Goal: Information Seeking & Learning: Learn about a topic

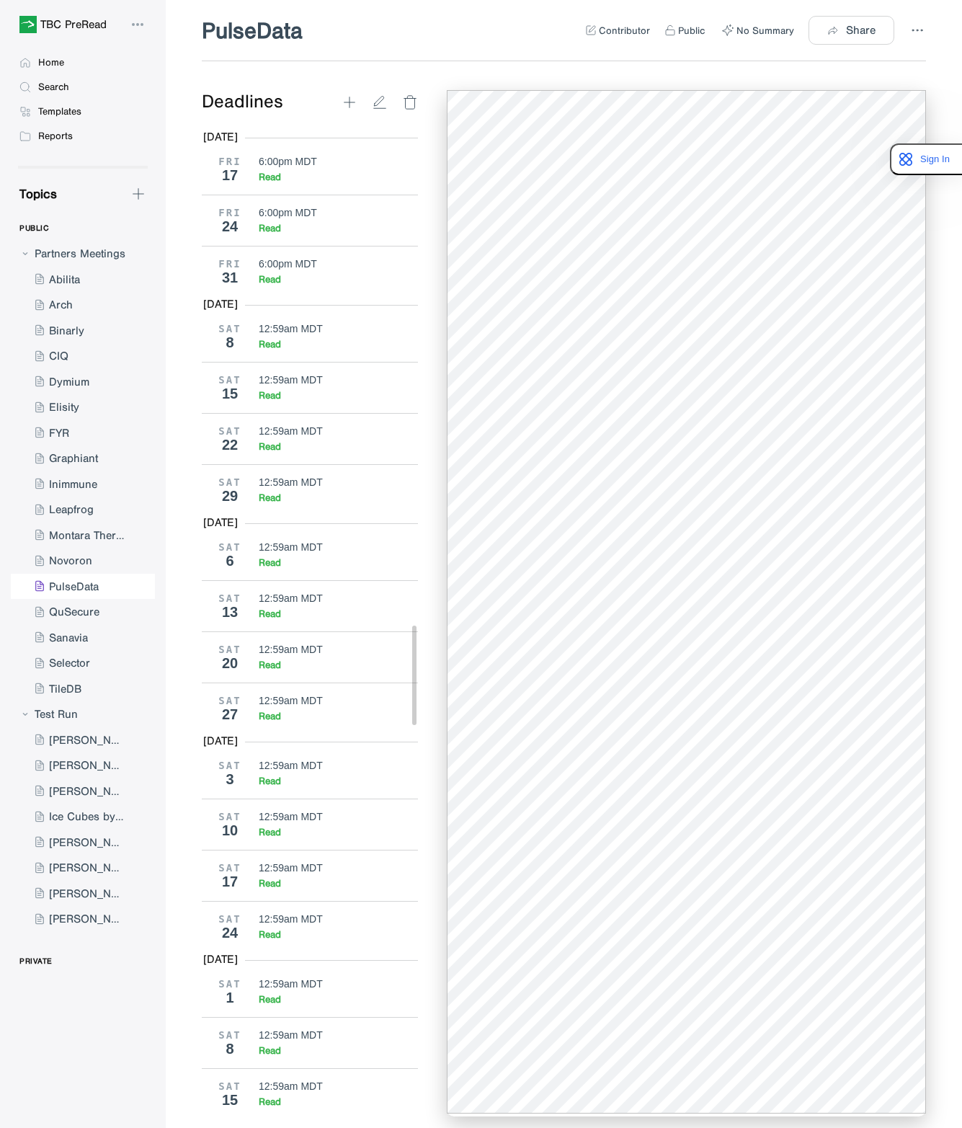
scroll to position [4923, 0]
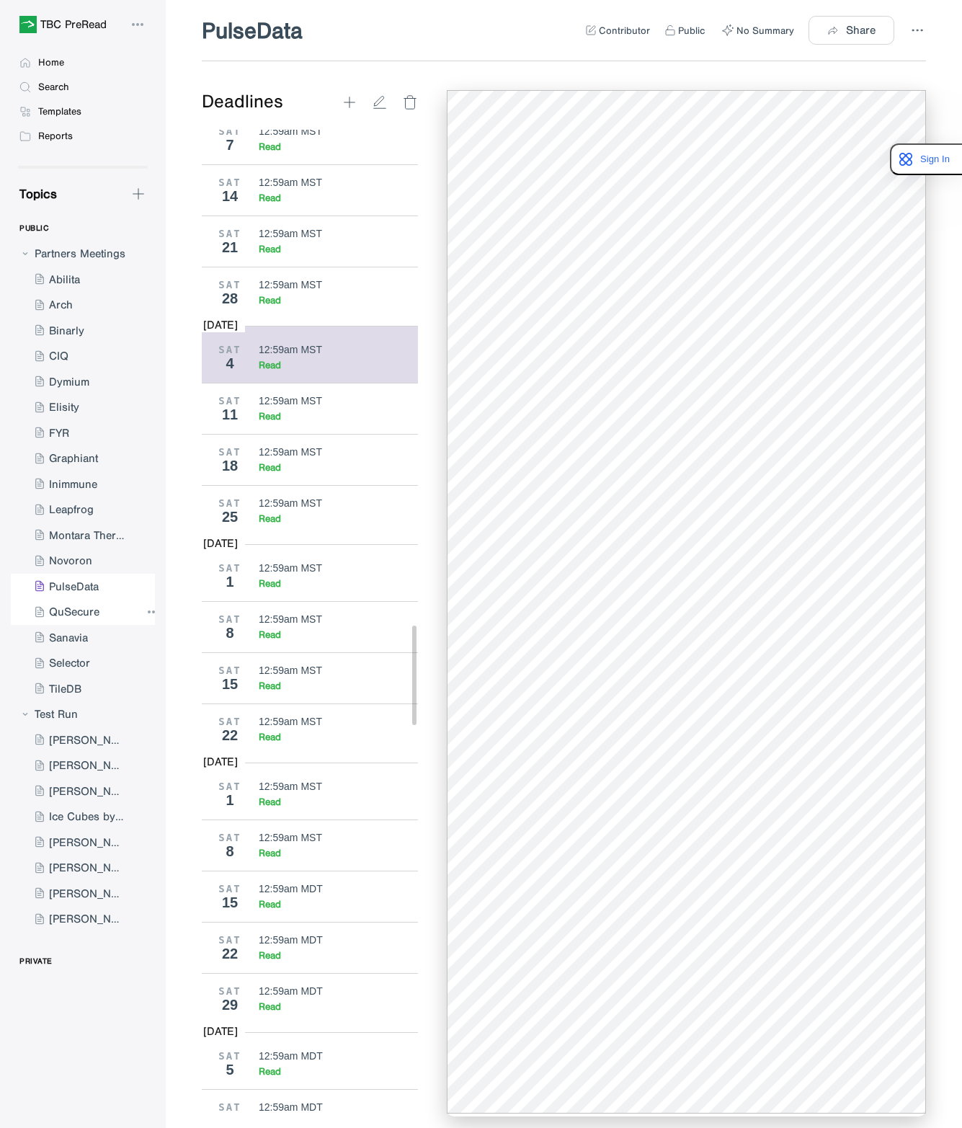
click at [86, 605] on div at bounding box center [76, 612] width 130 height 26
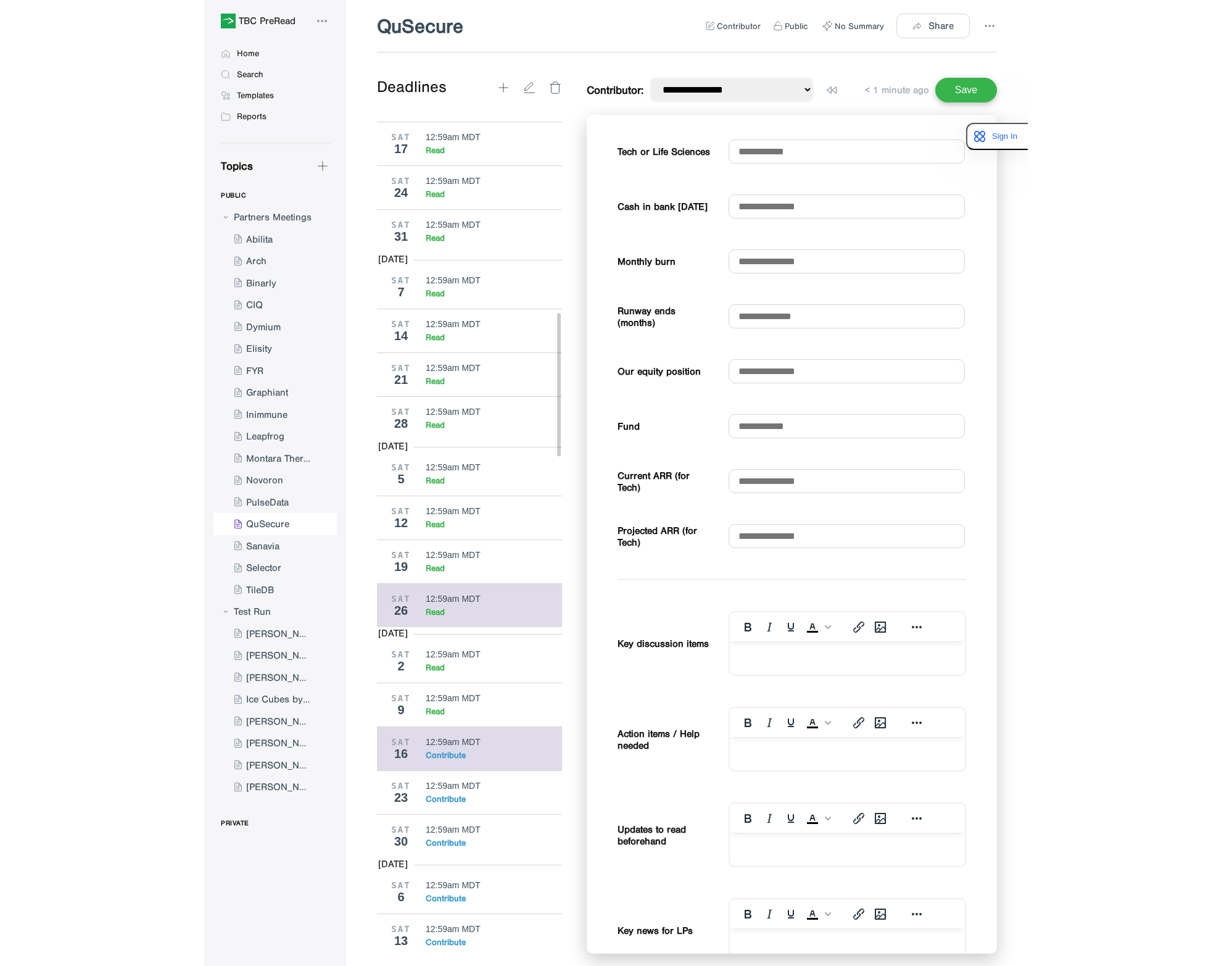
scroll to position [1543, 0]
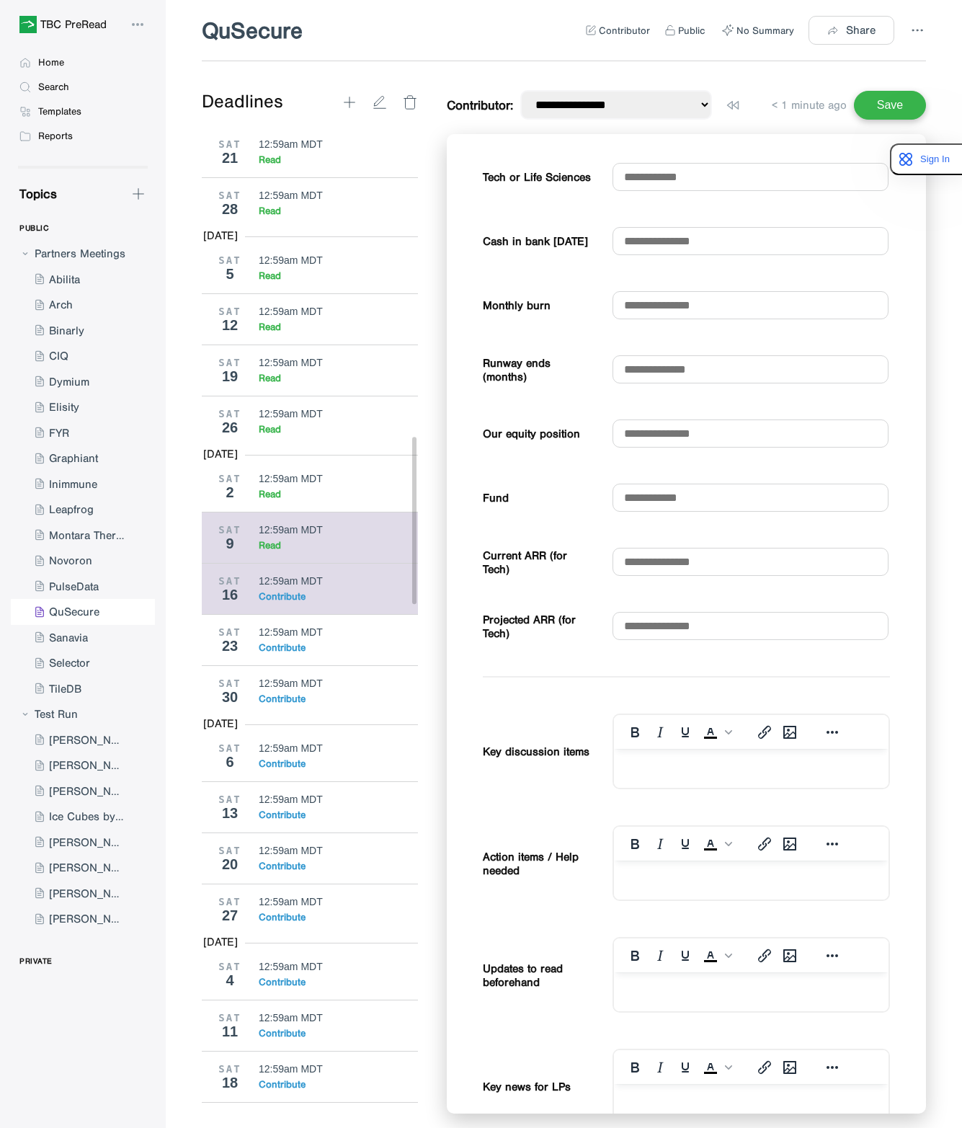
click at [298, 563] on div "SAT 9 12:59am MDT Read" at bounding box center [315, 537] width 227 height 51
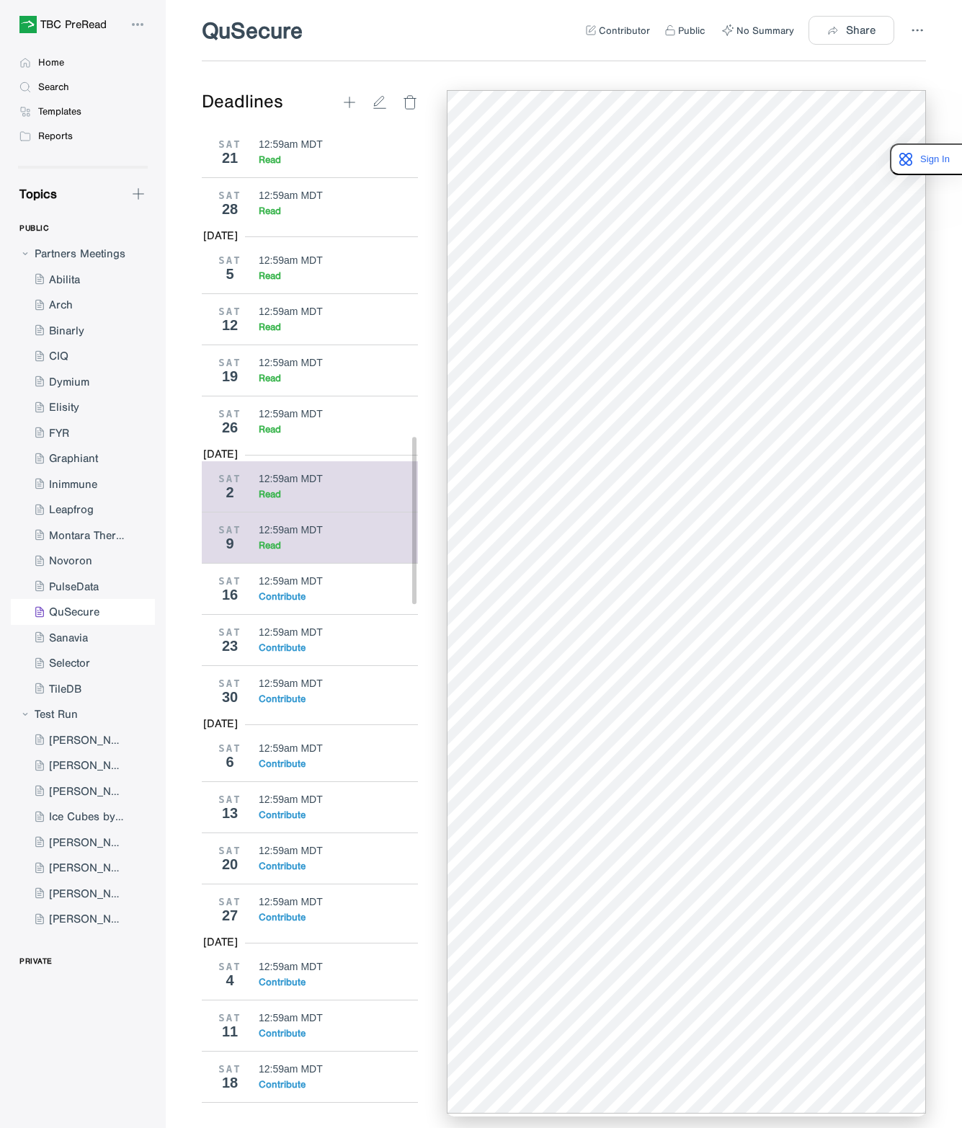
click at [289, 512] on div "SAT 2 12:59am MDT Read" at bounding box center [315, 486] width 227 height 50
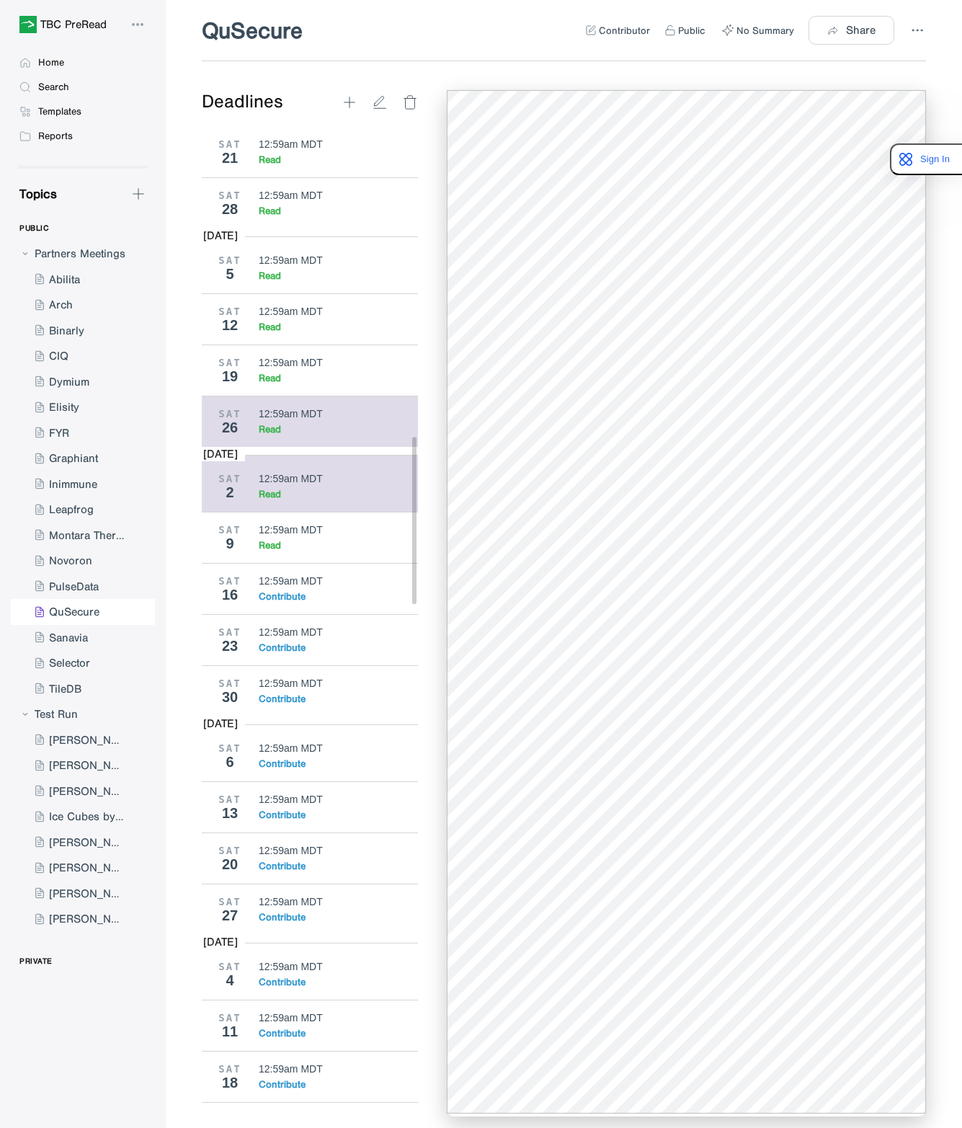
click at [302, 435] on div "Read" at bounding box center [339, 429] width 160 height 12
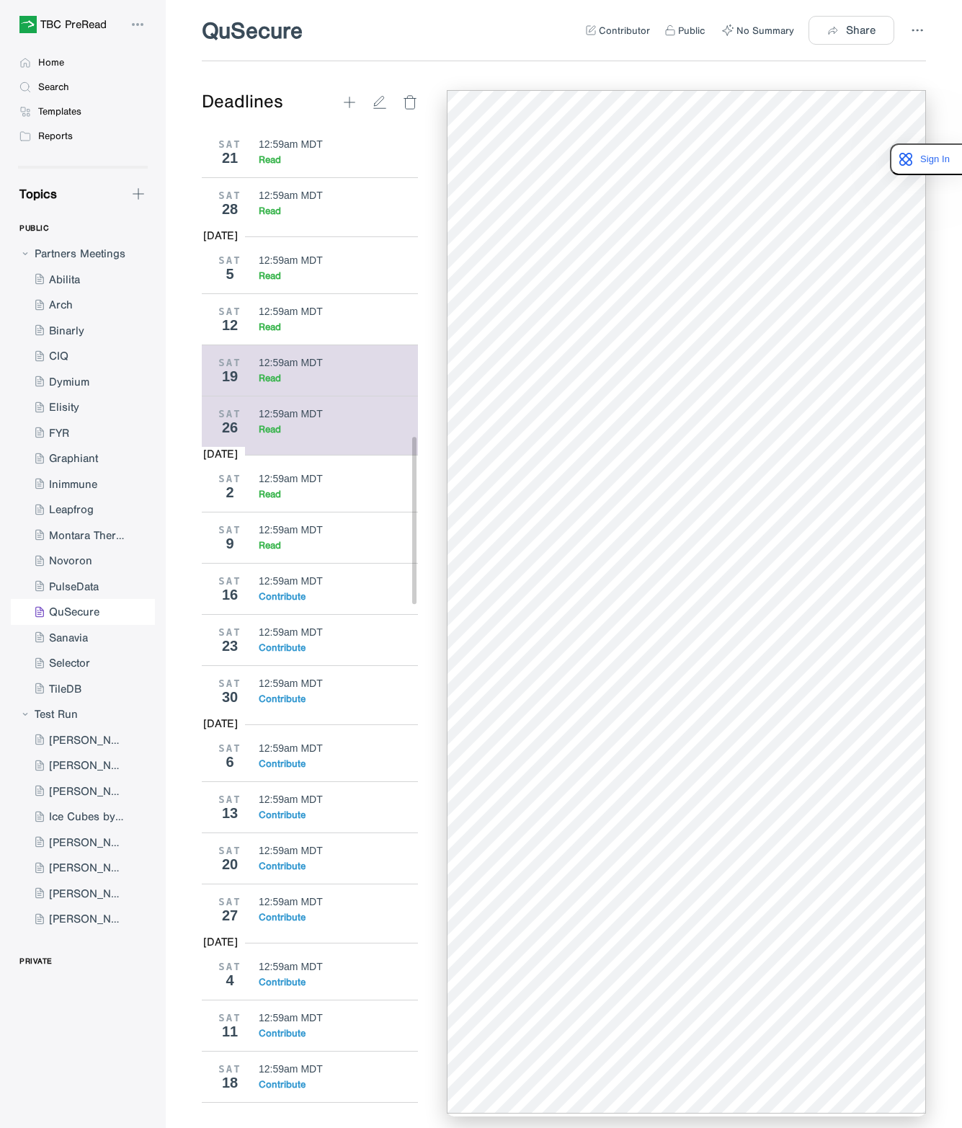
click at [295, 384] on div "Read" at bounding box center [339, 378] width 160 height 12
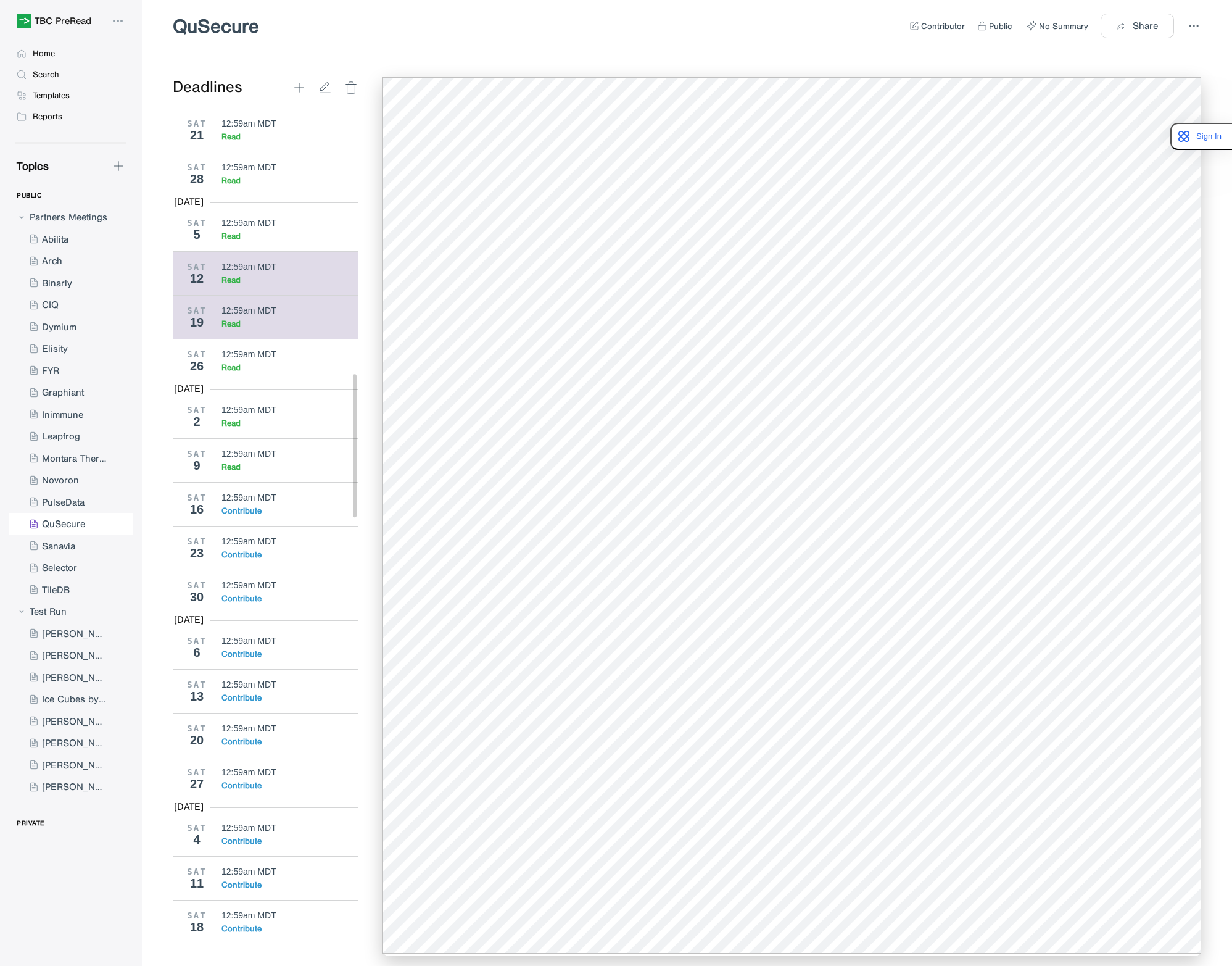
click at [270, 285] on div "12:59am MDT Read" at bounding box center [290, 273] width 137 height 23
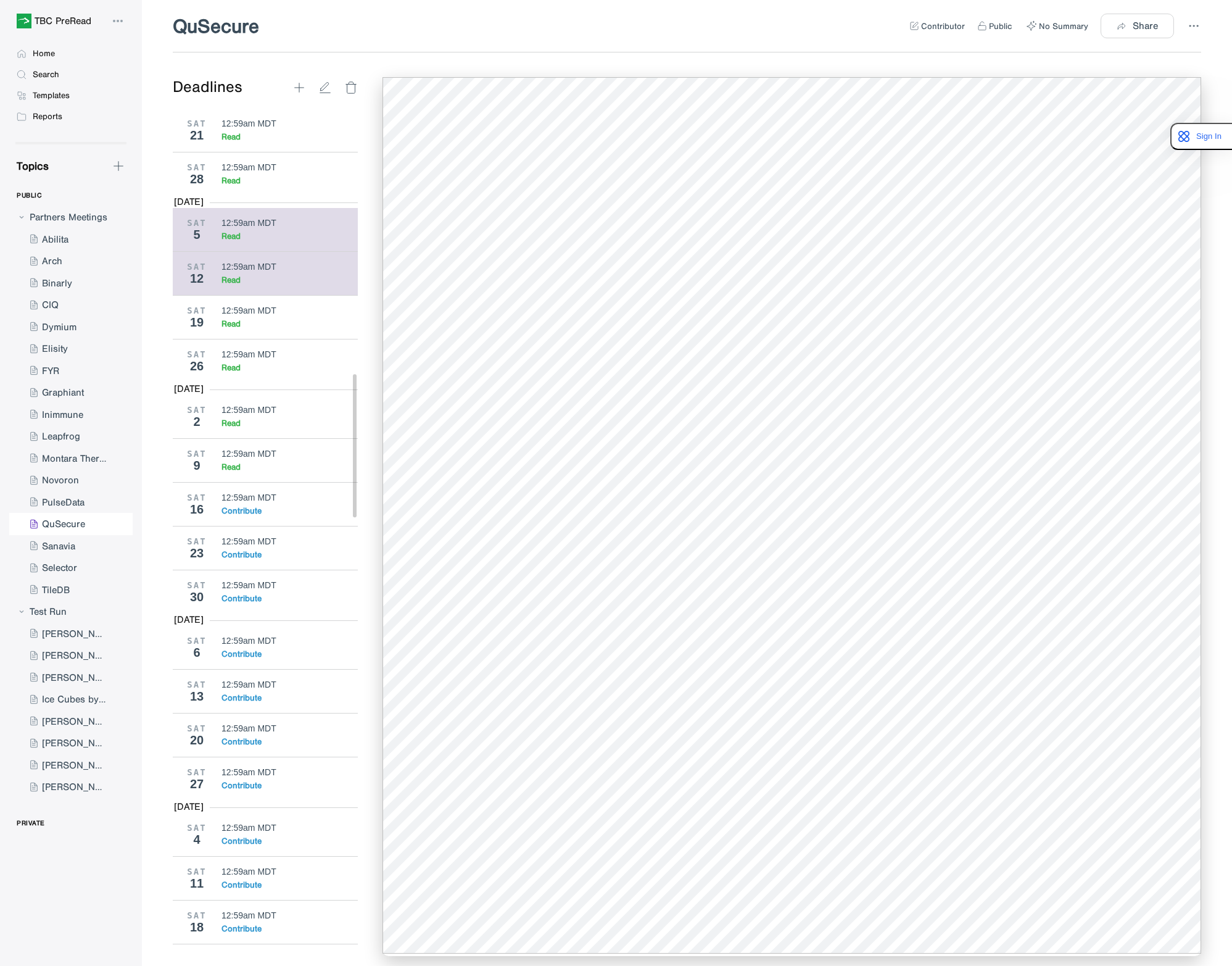
click at [264, 251] on div "SAT 5 12:59am MDT Read" at bounding box center [270, 230] width 194 height 43
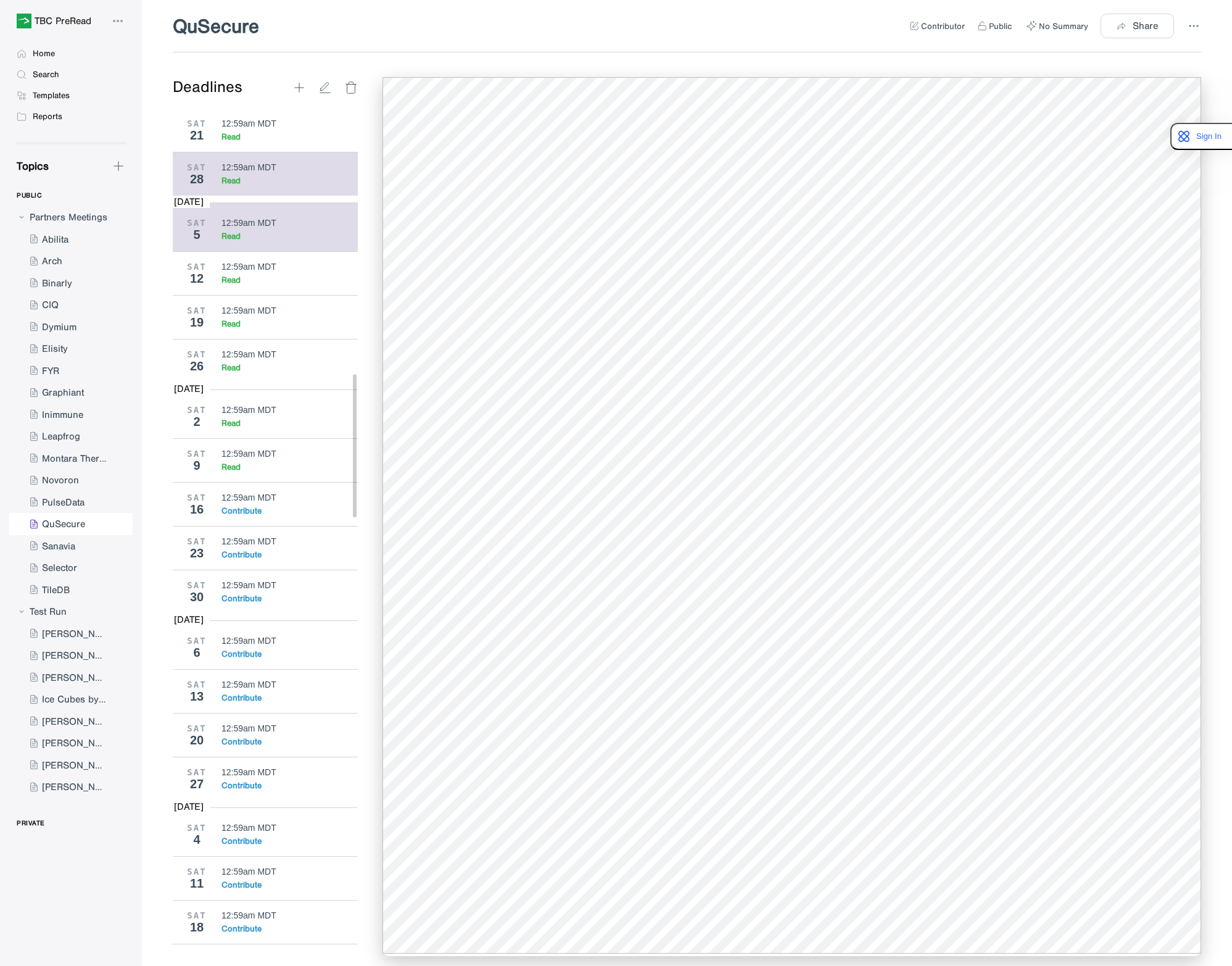
click at [271, 195] on div "SAT 28 12:59am MDT Read" at bounding box center [270, 173] width 194 height 44
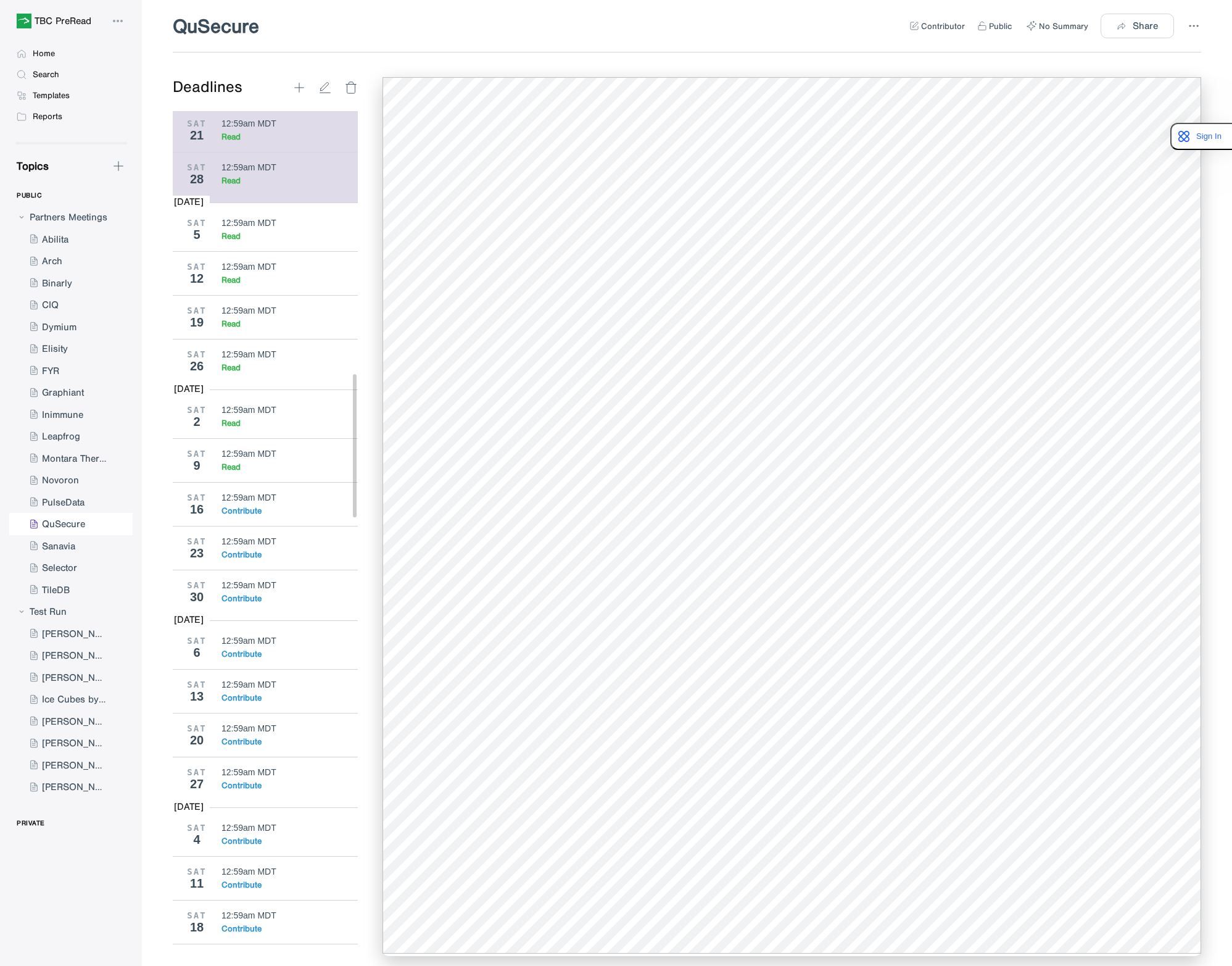
click at [261, 142] on div "Read" at bounding box center [290, 136] width 137 height 10
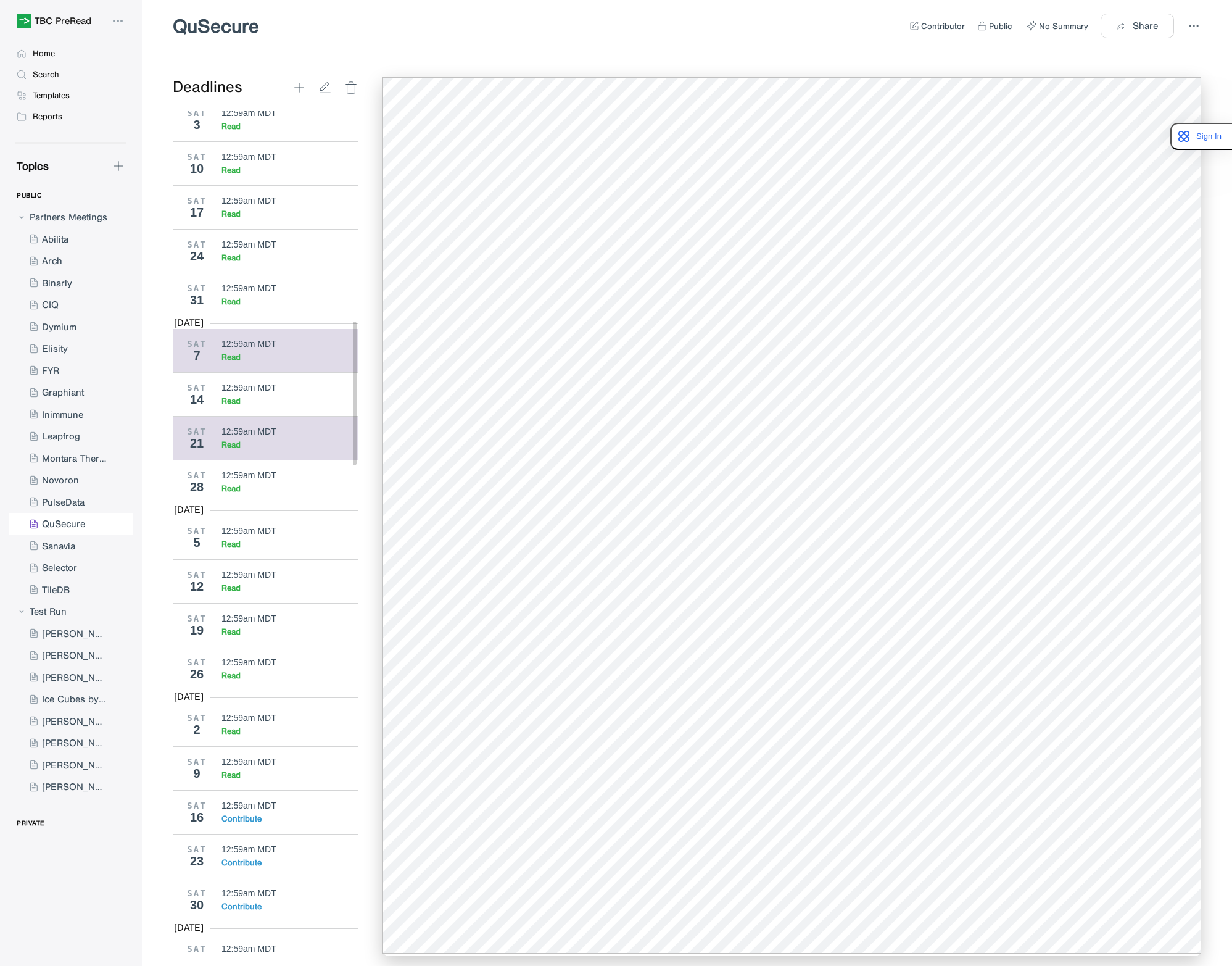
scroll to position [1234, 0]
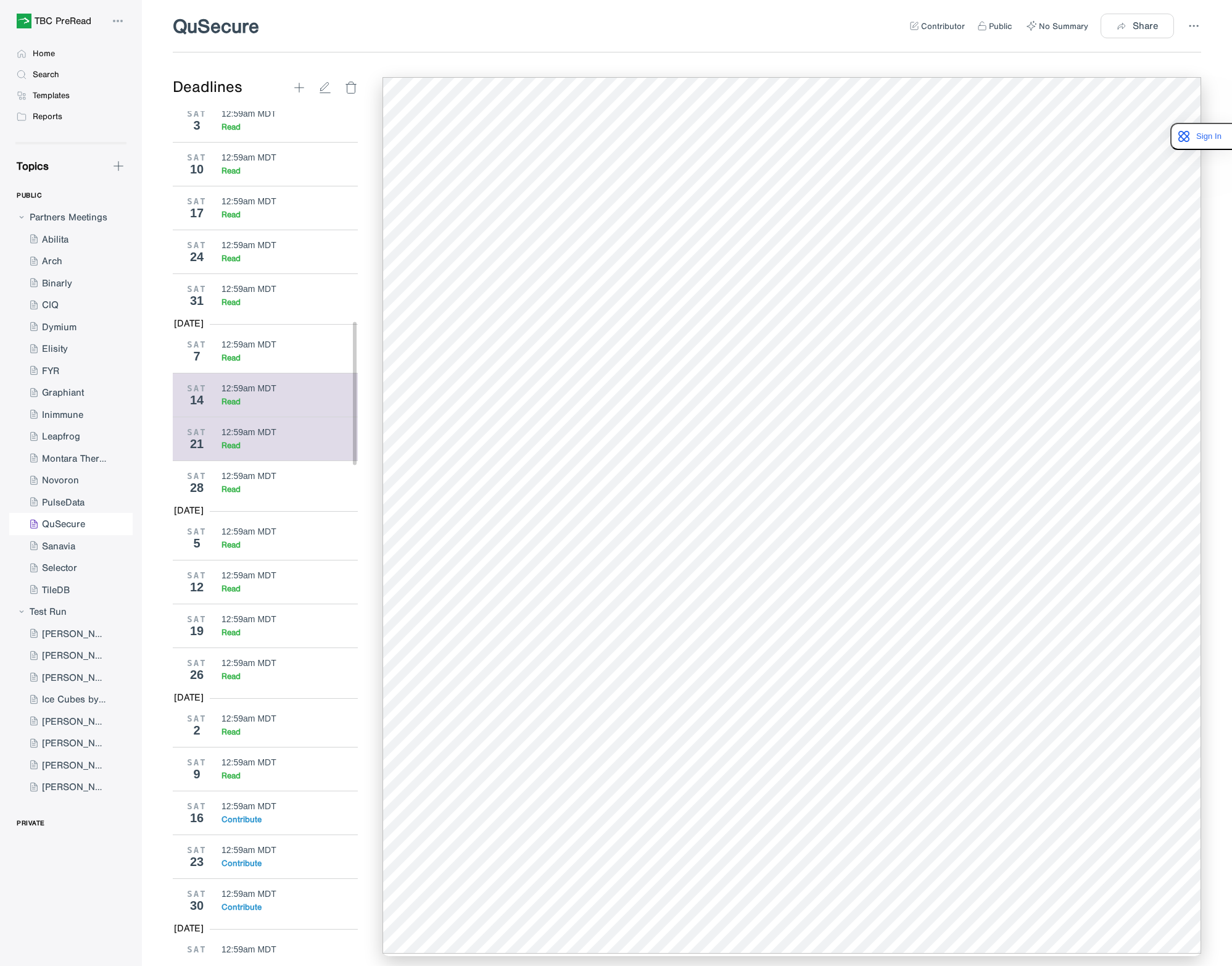
click at [265, 393] on div "12:59am MDT" at bounding box center [249, 389] width 55 height 10
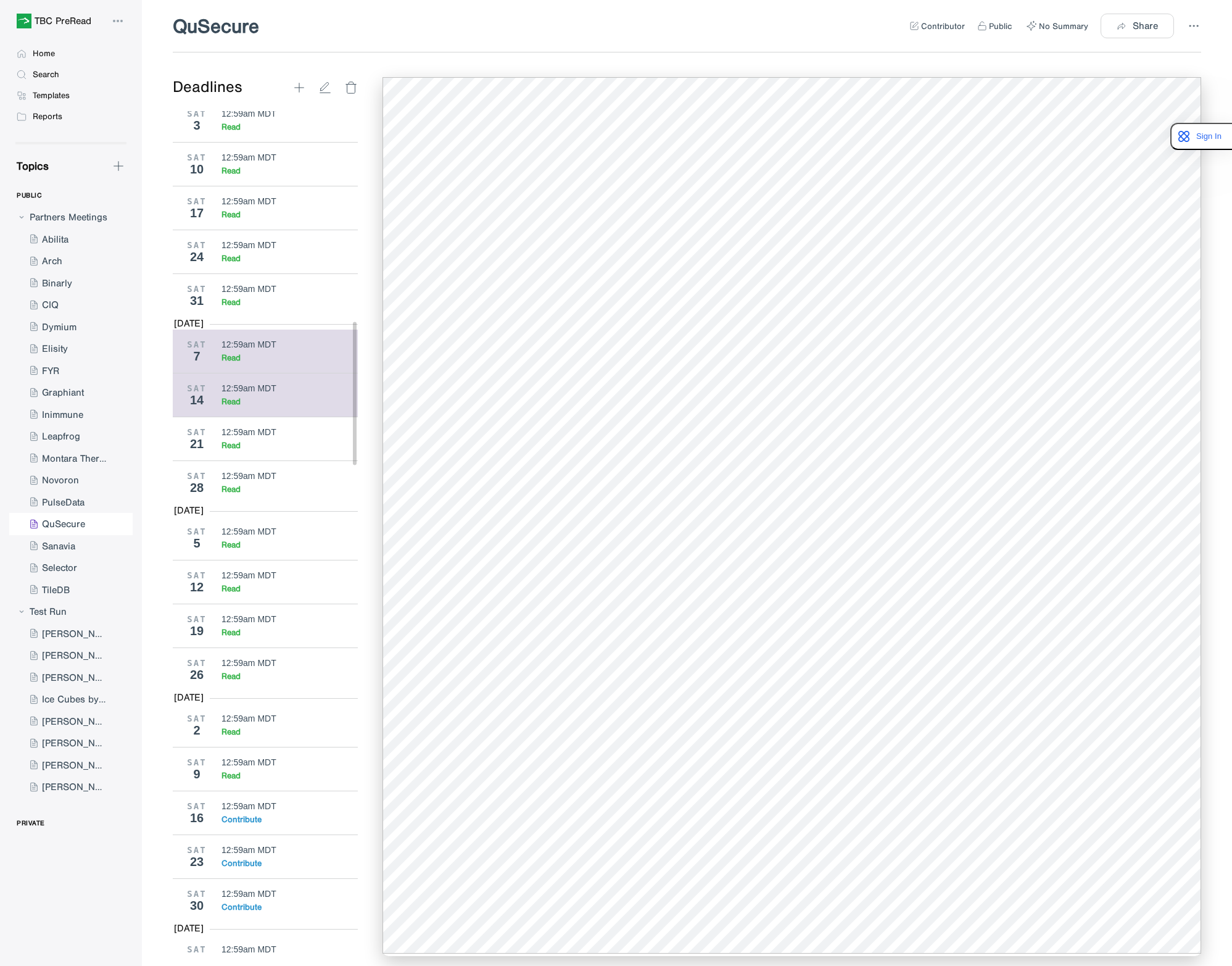
click at [244, 349] on div "12:59am MDT" at bounding box center [249, 344] width 55 height 10
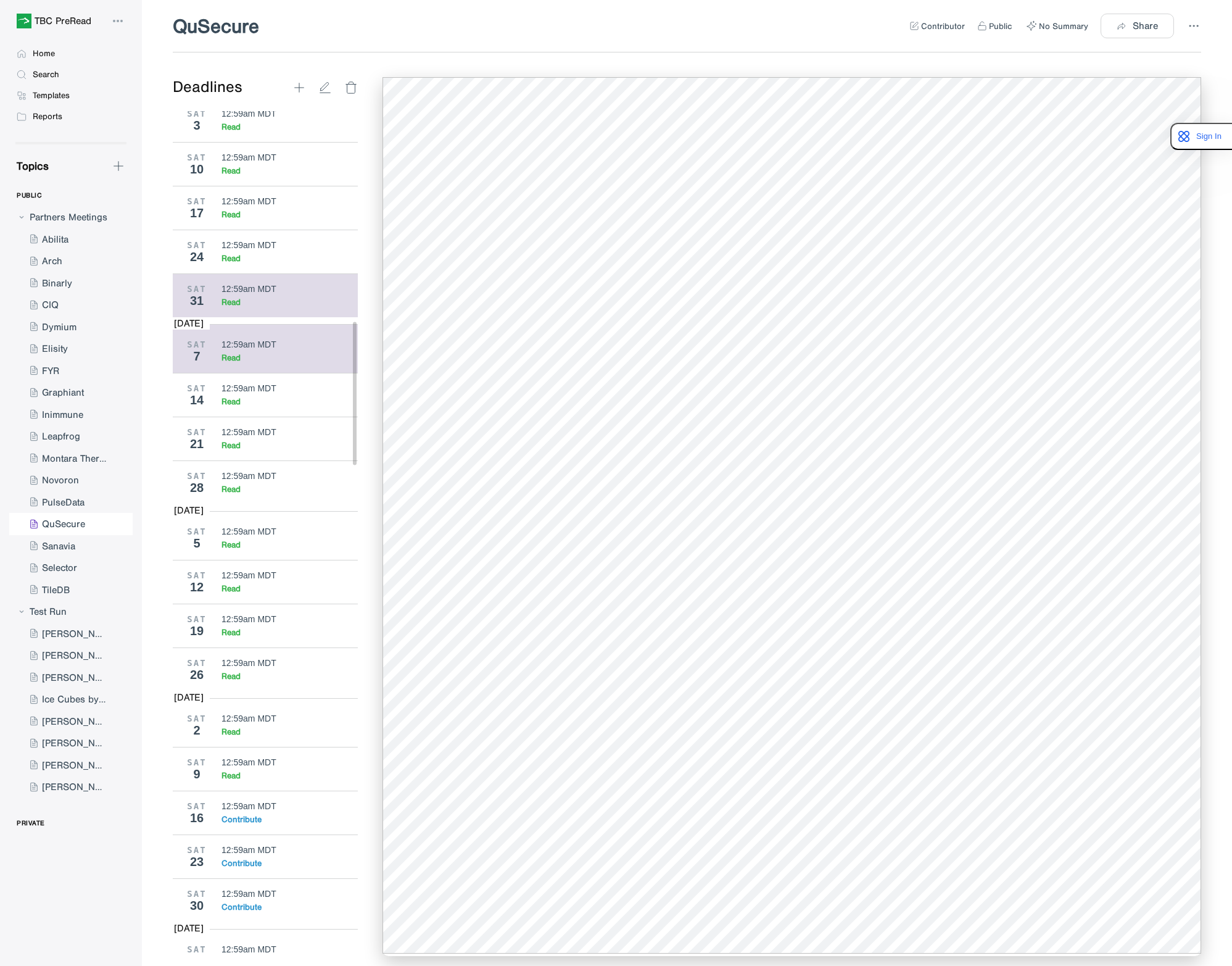
click at [254, 294] on div "12:59am MDT" at bounding box center [249, 289] width 55 height 10
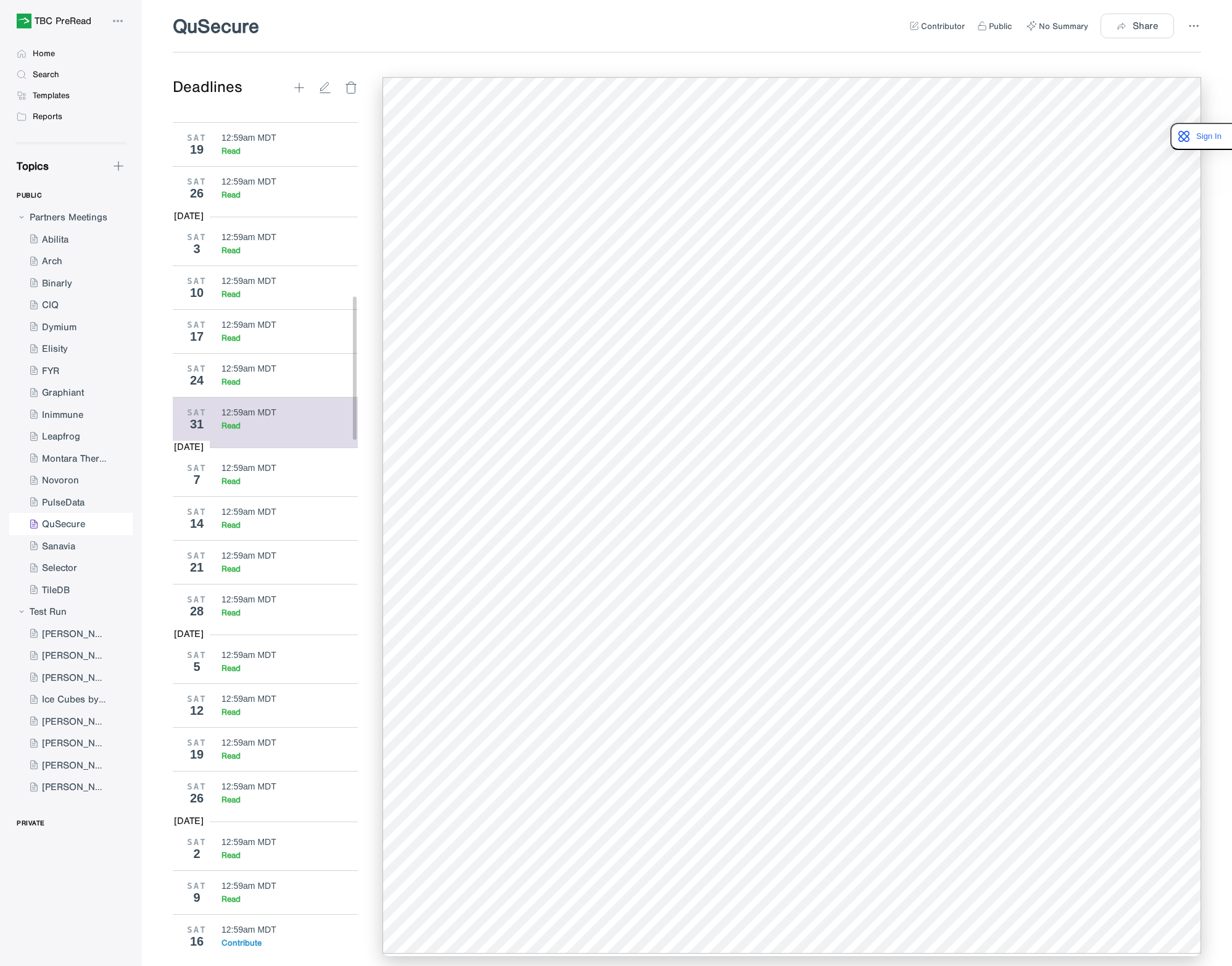
scroll to position [987, 0]
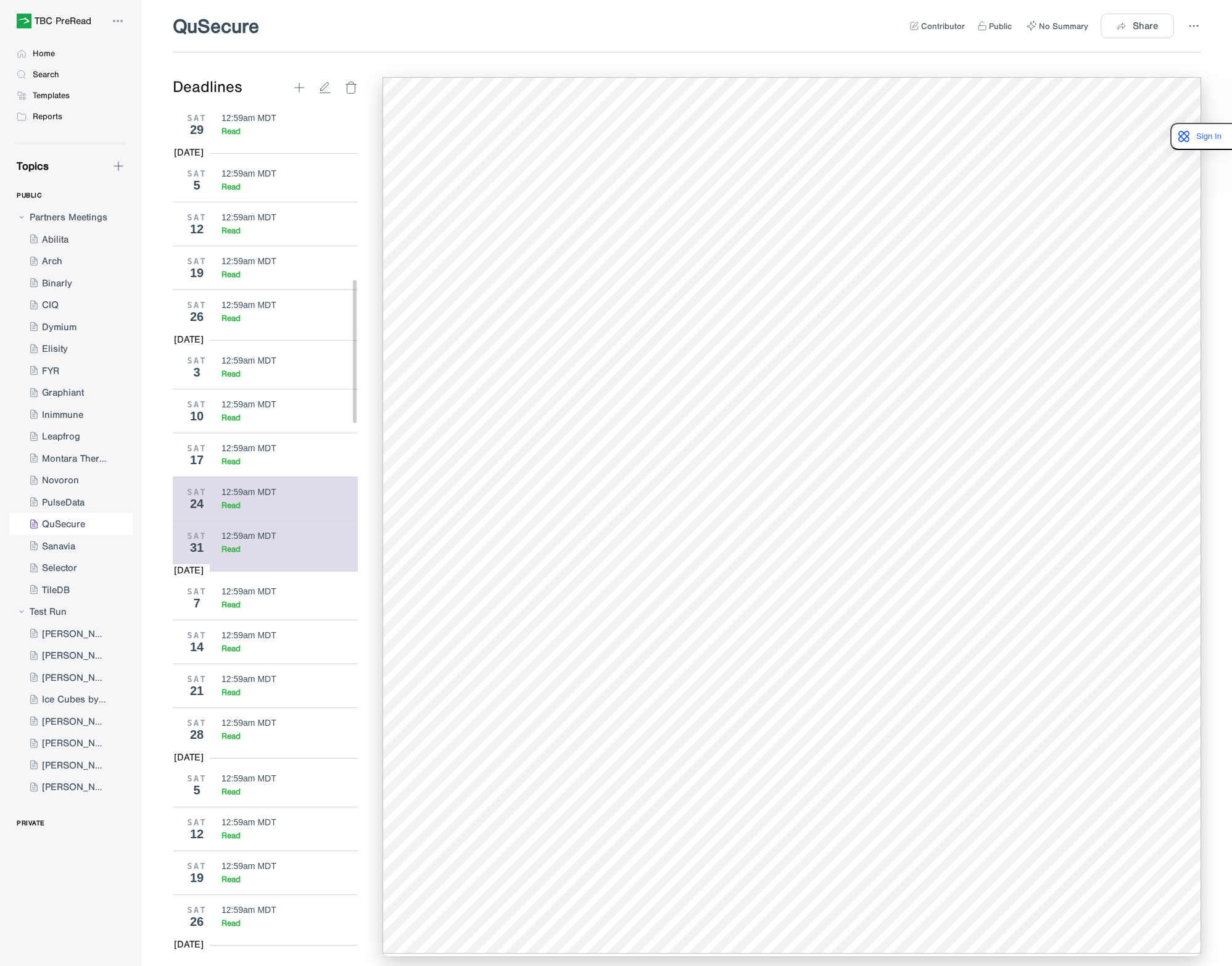
click at [227, 497] on div "12:59am MDT" at bounding box center [249, 492] width 55 height 10
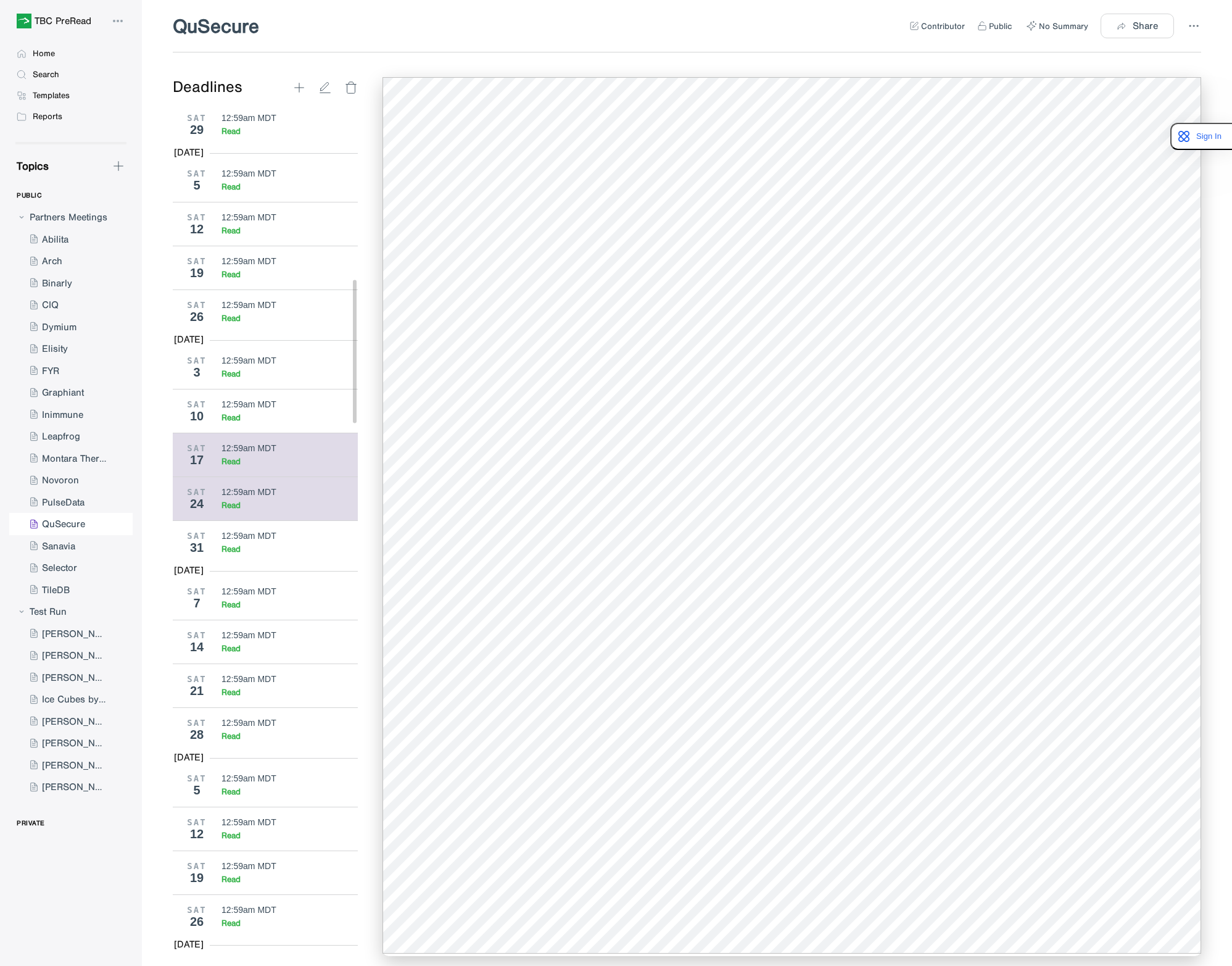
click at [243, 453] on div "12:59am MDT" at bounding box center [249, 448] width 55 height 10
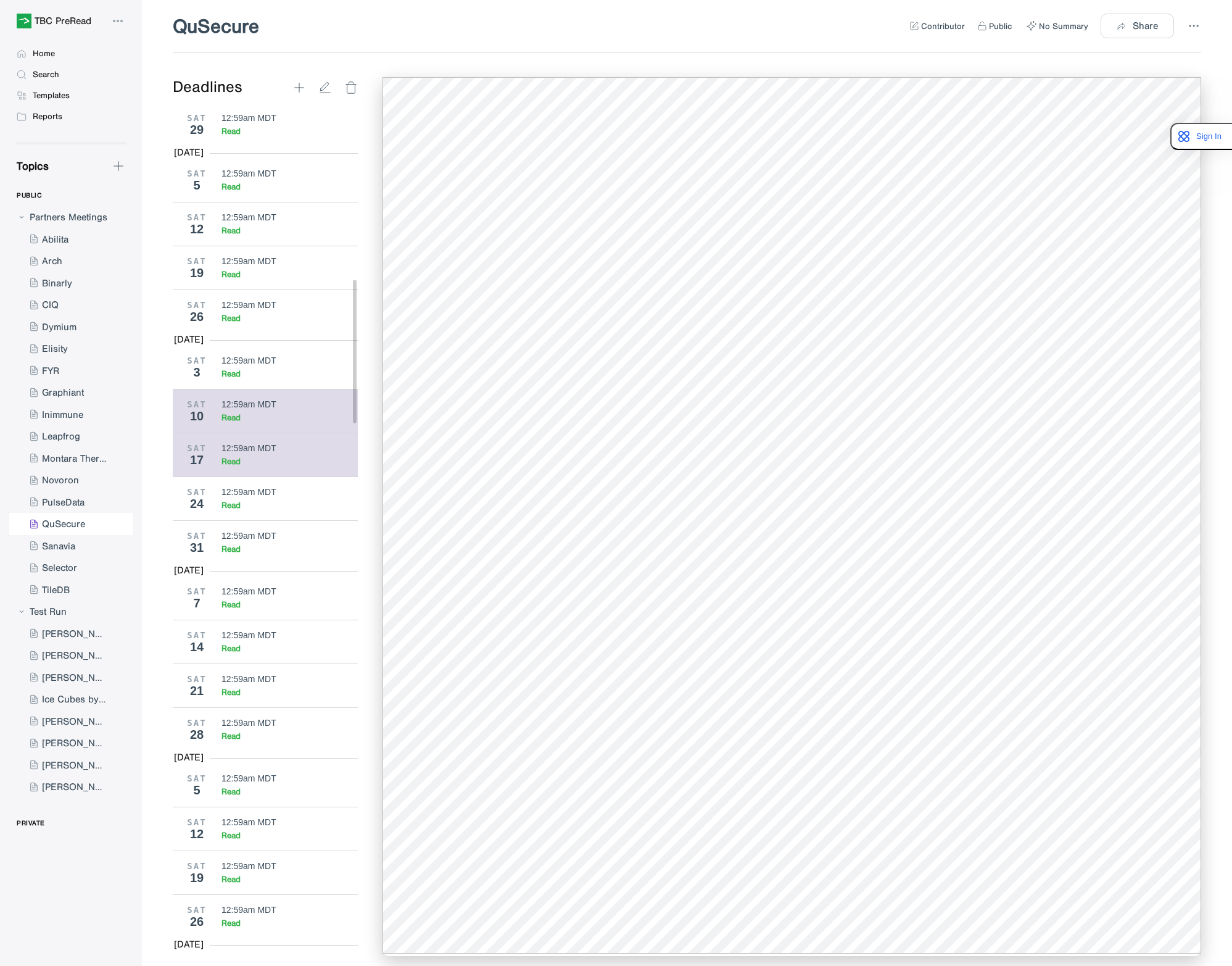
click at [279, 409] on div "12:59am MDT" at bounding box center [290, 404] width 137 height 10
click at [272, 366] on div "12:59am MDT" at bounding box center [249, 361] width 55 height 10
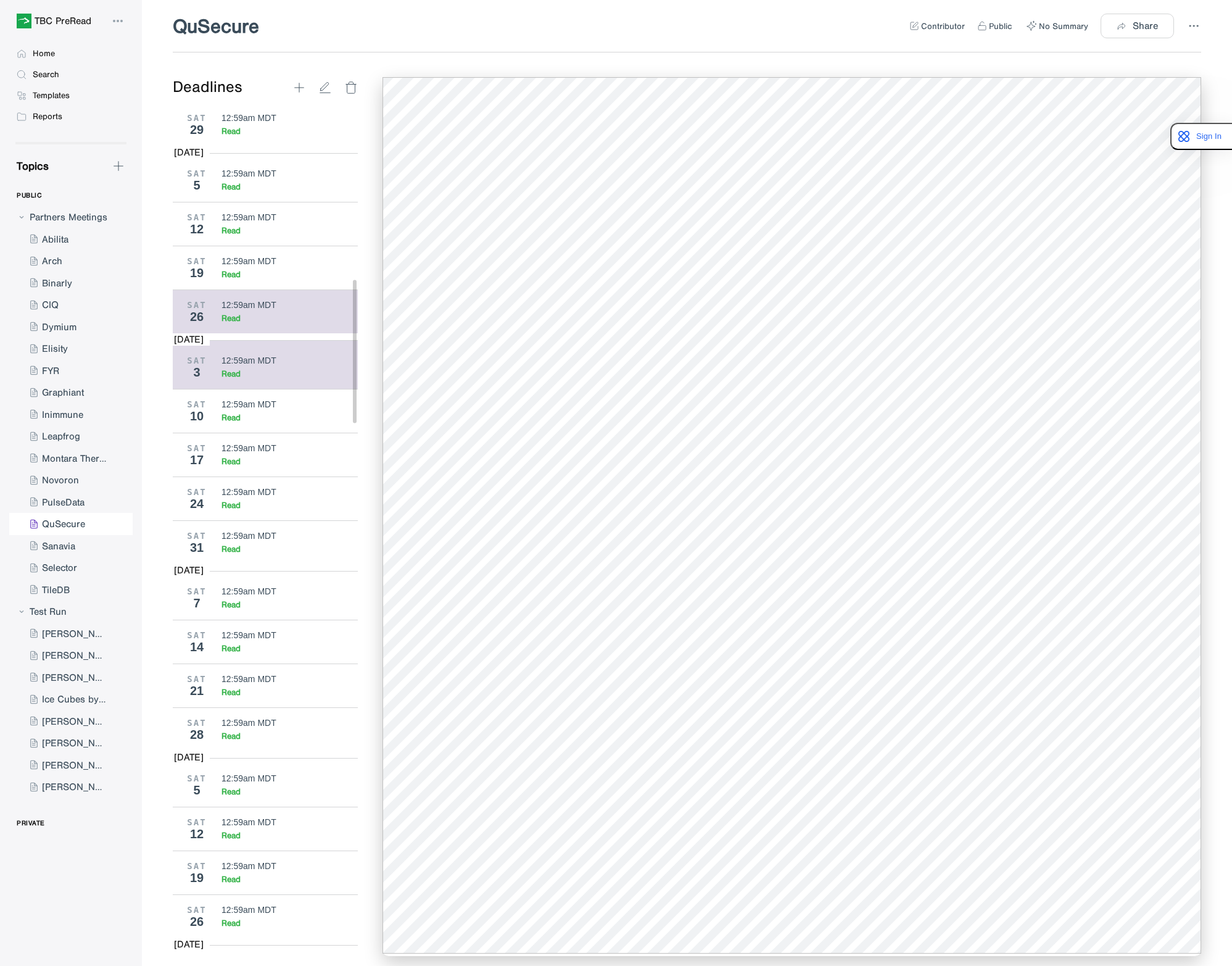
click at [245, 333] on div "SAT 26 12:59am MDT Read" at bounding box center [270, 311] width 194 height 44
click at [282, 266] on div "12:59am MDT" at bounding box center [290, 261] width 137 height 10
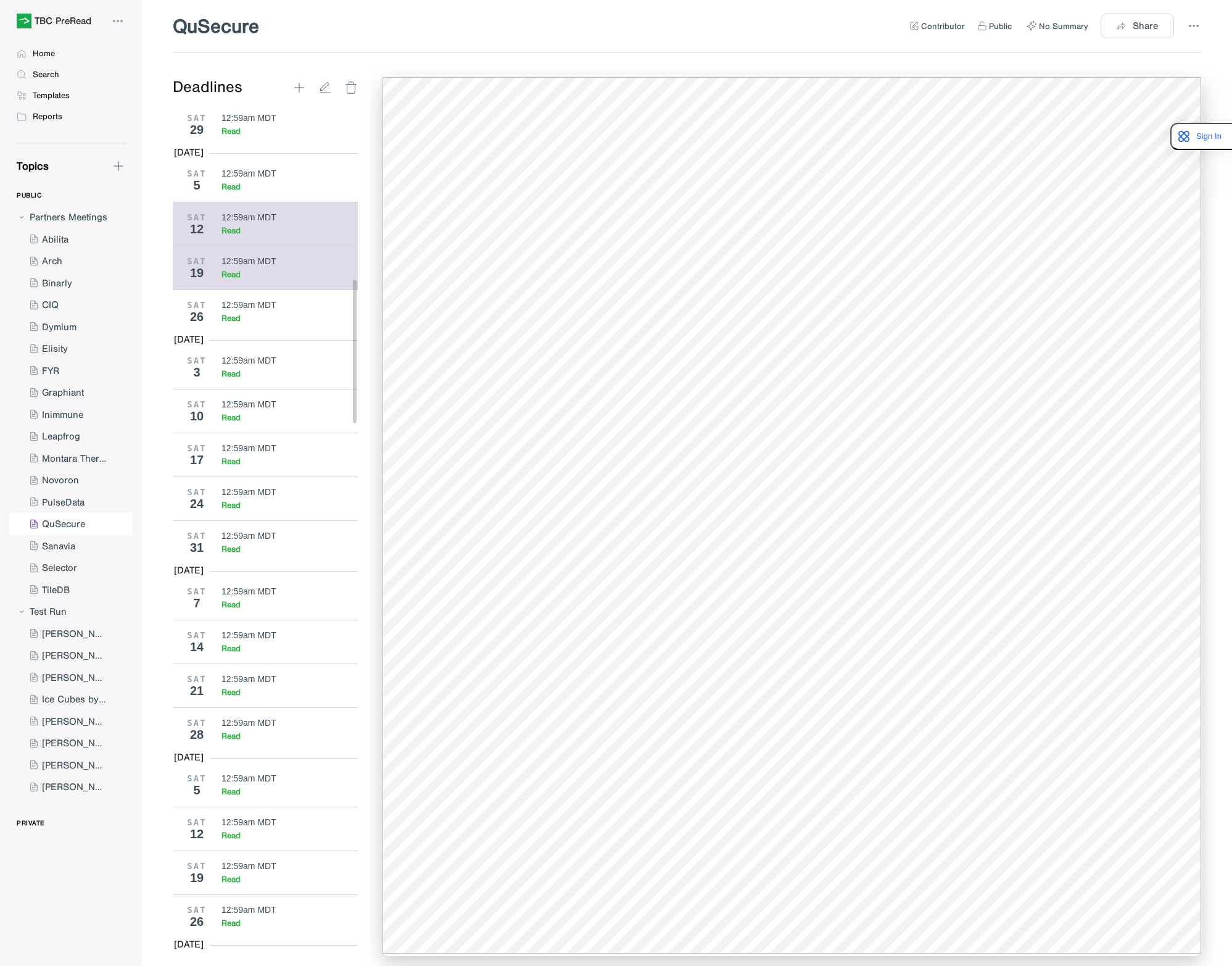
click at [275, 246] on div "SAT 12 12:59am MDT Read" at bounding box center [270, 224] width 194 height 44
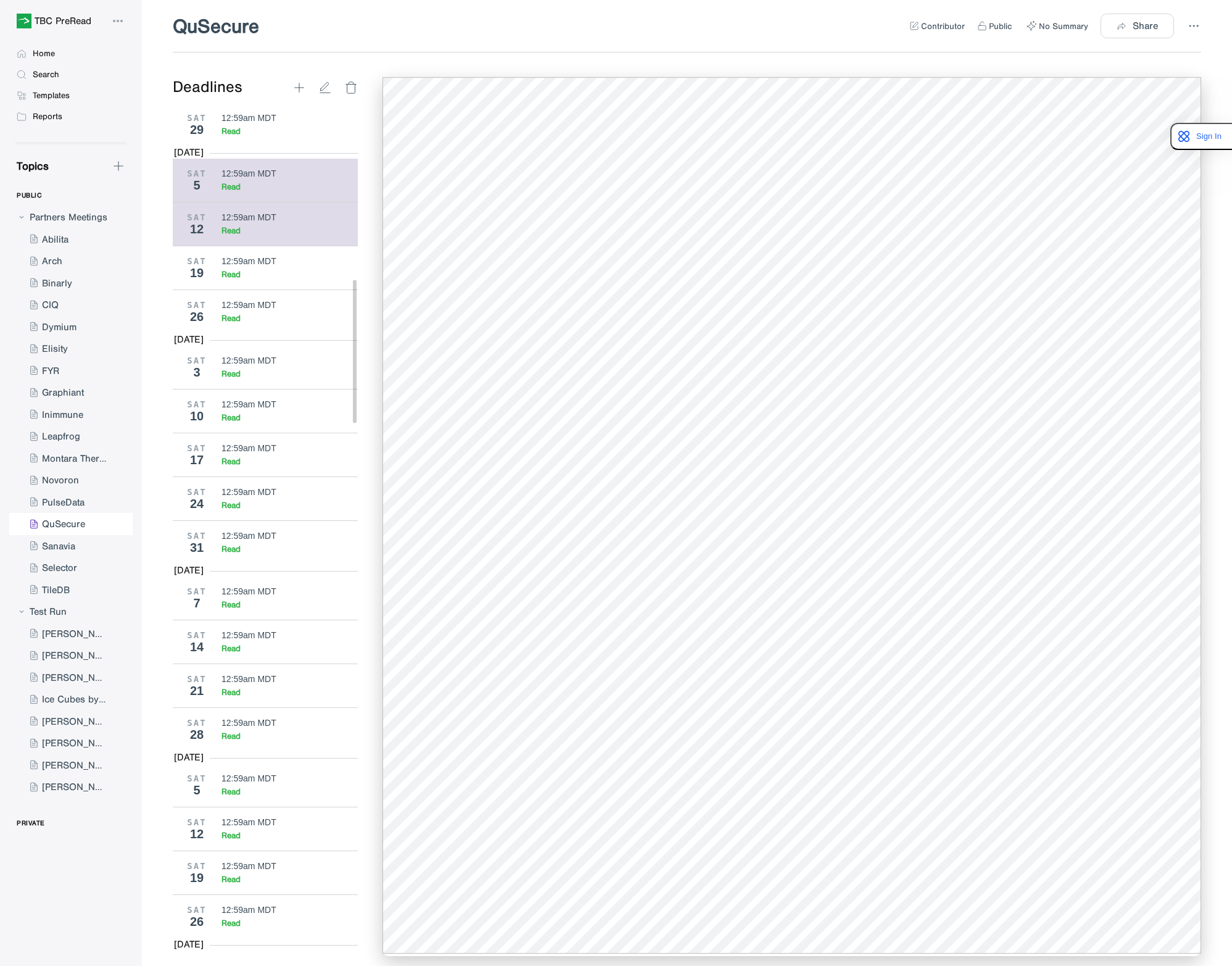
click at [217, 195] on div "SAT 5 12:59am MDT Read" at bounding box center [270, 180] width 194 height 43
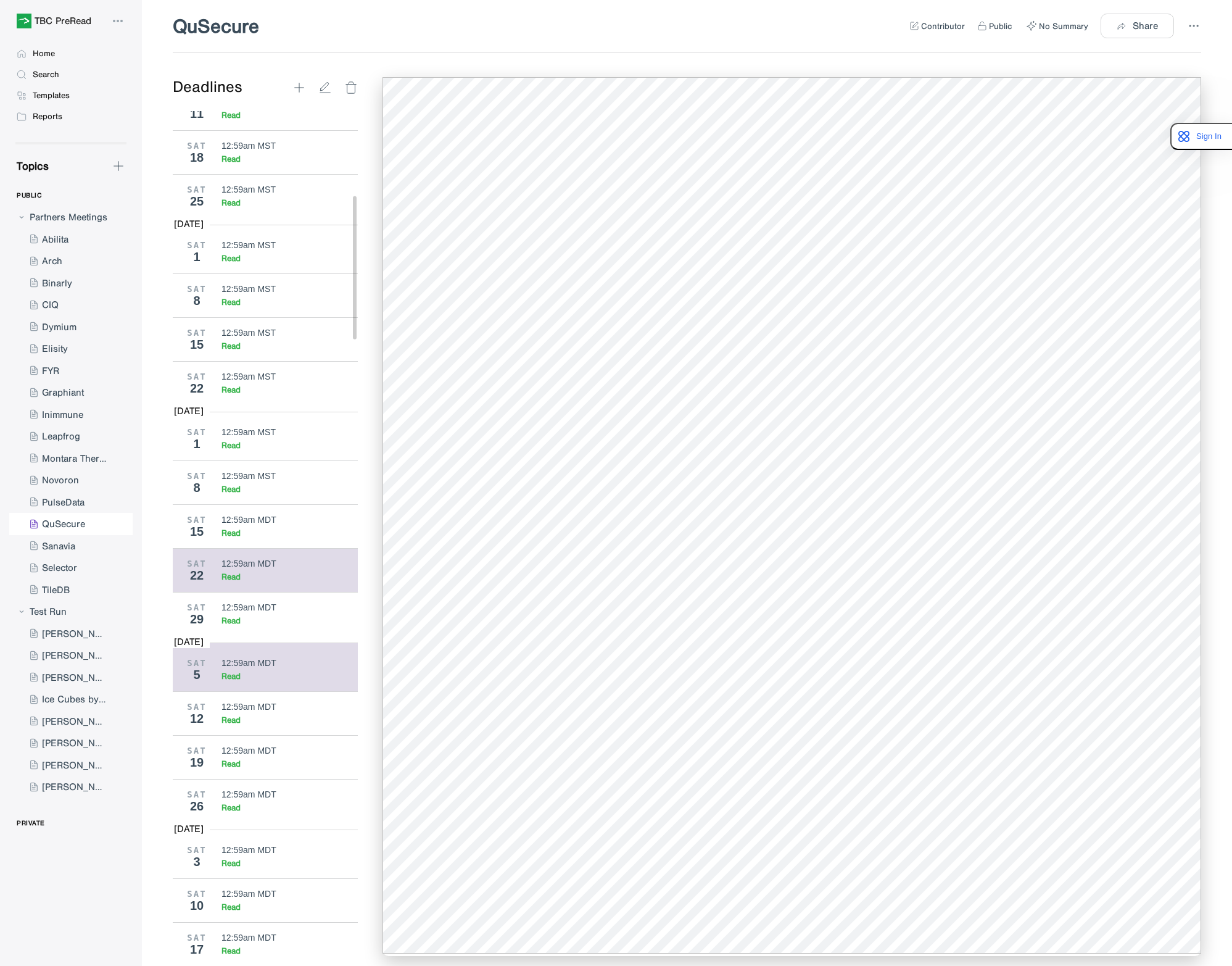
scroll to position [494, 0]
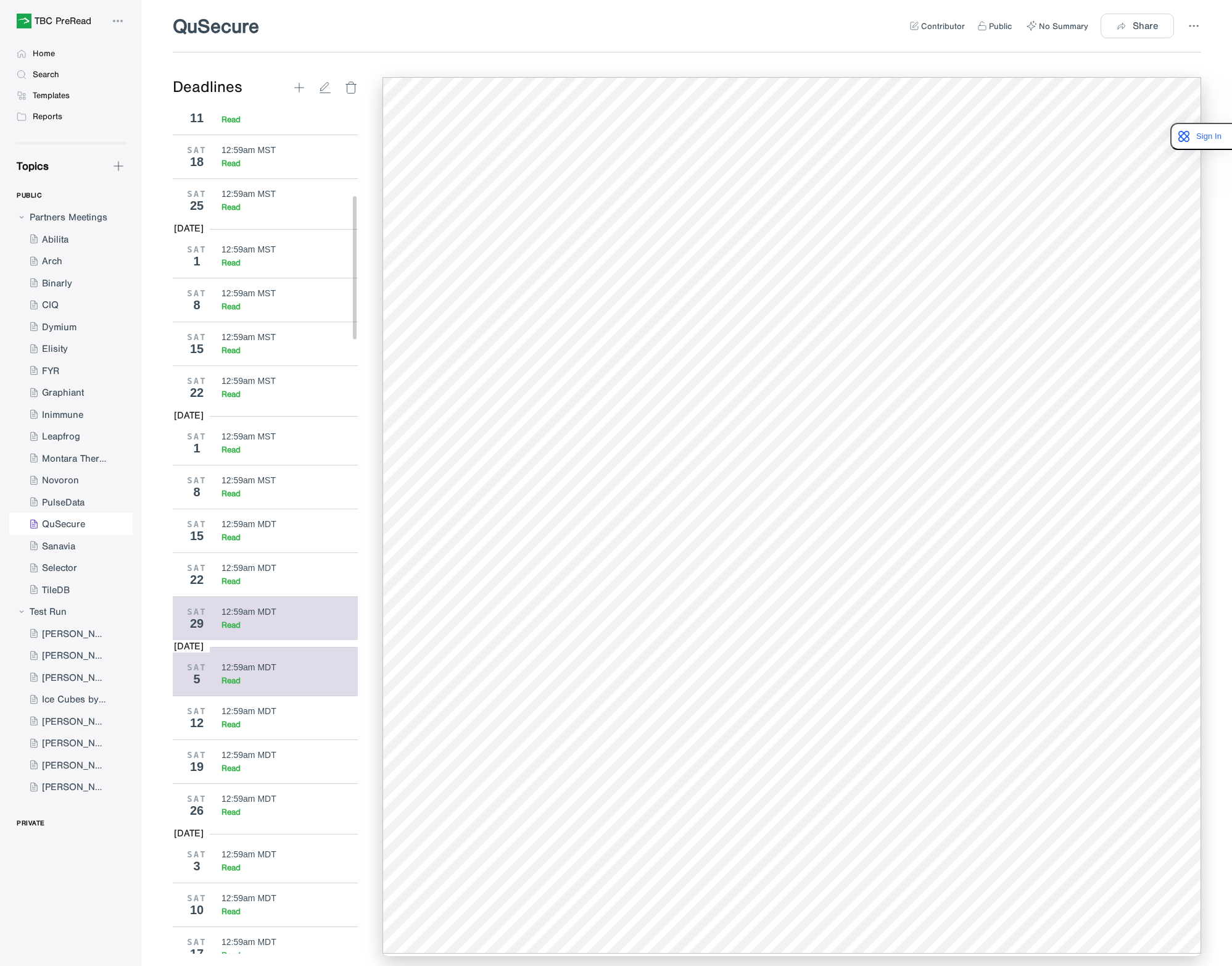
click at [253, 617] on div "12:59am MDT" at bounding box center [249, 611] width 55 height 10
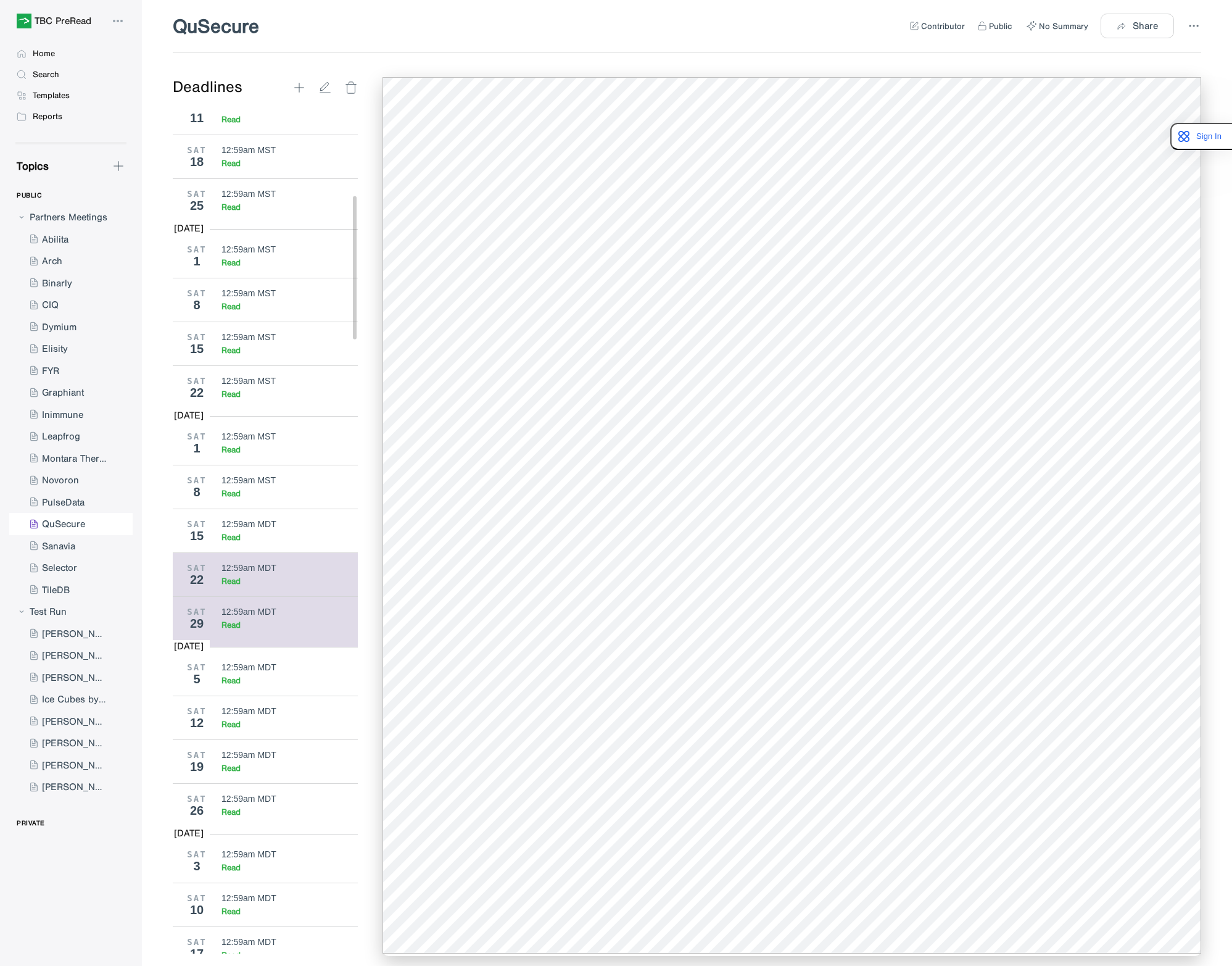
click at [253, 573] on div "12:59am MDT" at bounding box center [249, 568] width 55 height 10
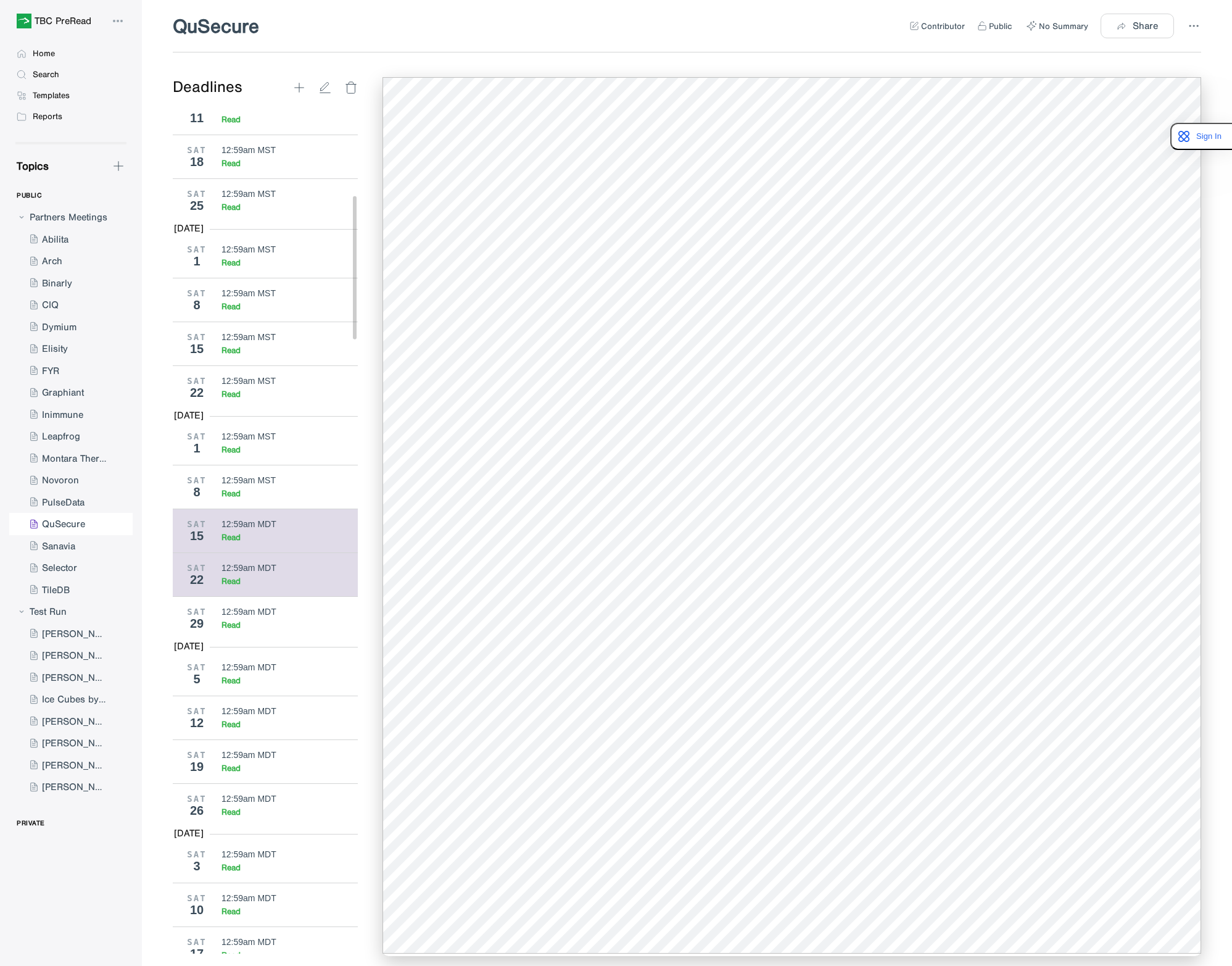
click at [237, 529] on div "12:59am MDT" at bounding box center [249, 524] width 55 height 10
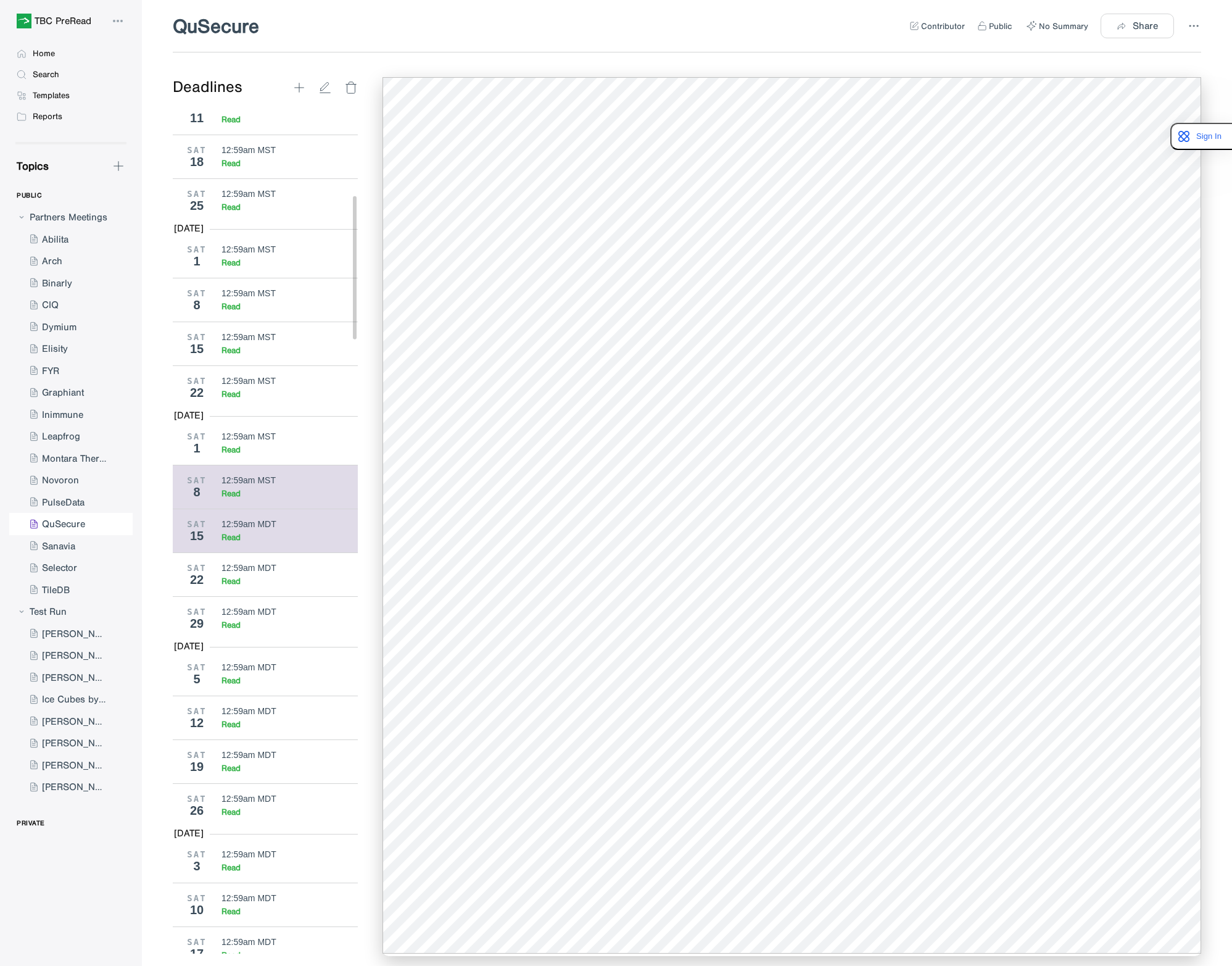
click at [251, 509] on div "SAT 8 12:59am MST Read" at bounding box center [270, 486] width 194 height 44
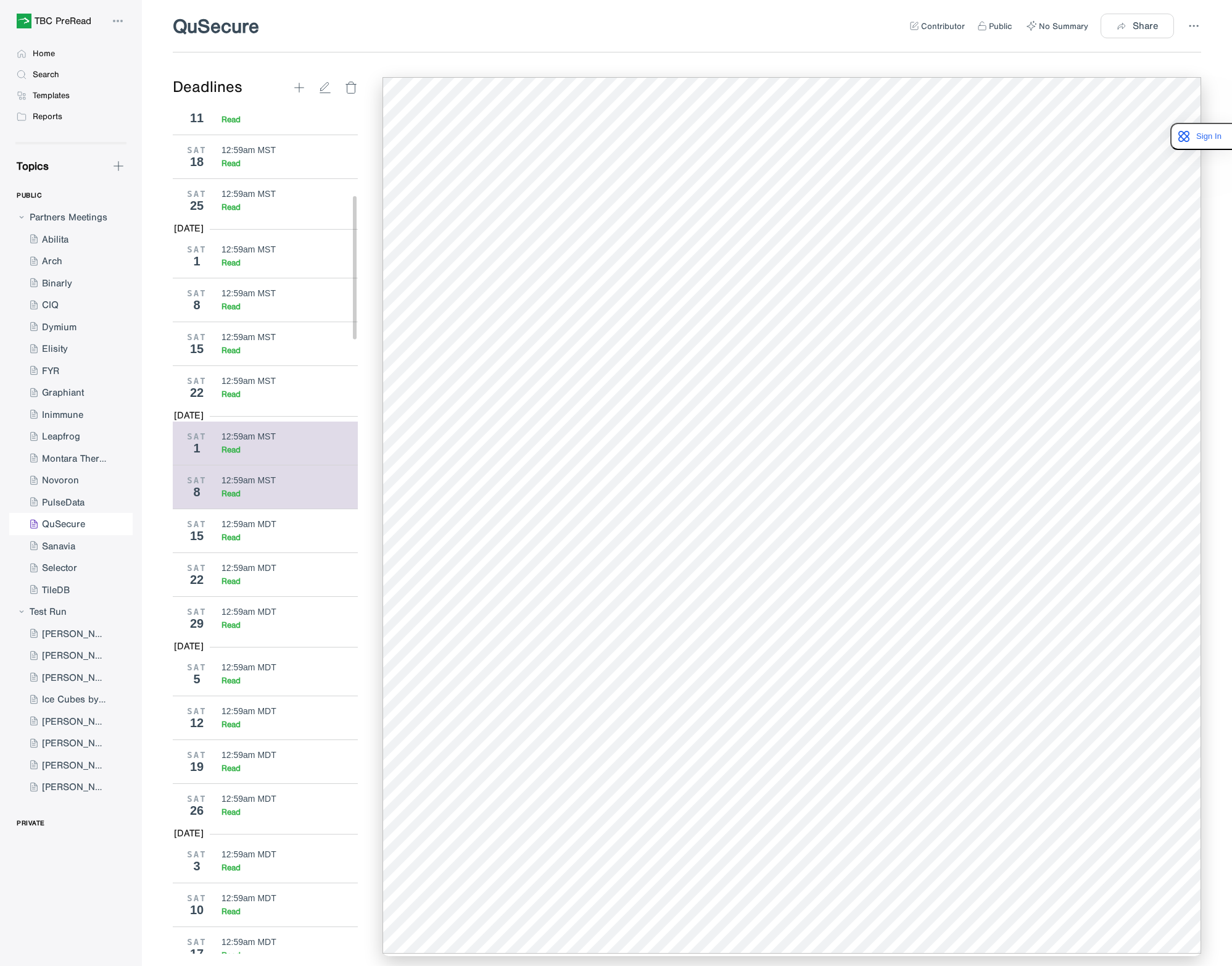
click at [246, 441] on div "12:59am MST" at bounding box center [248, 437] width 54 height 10
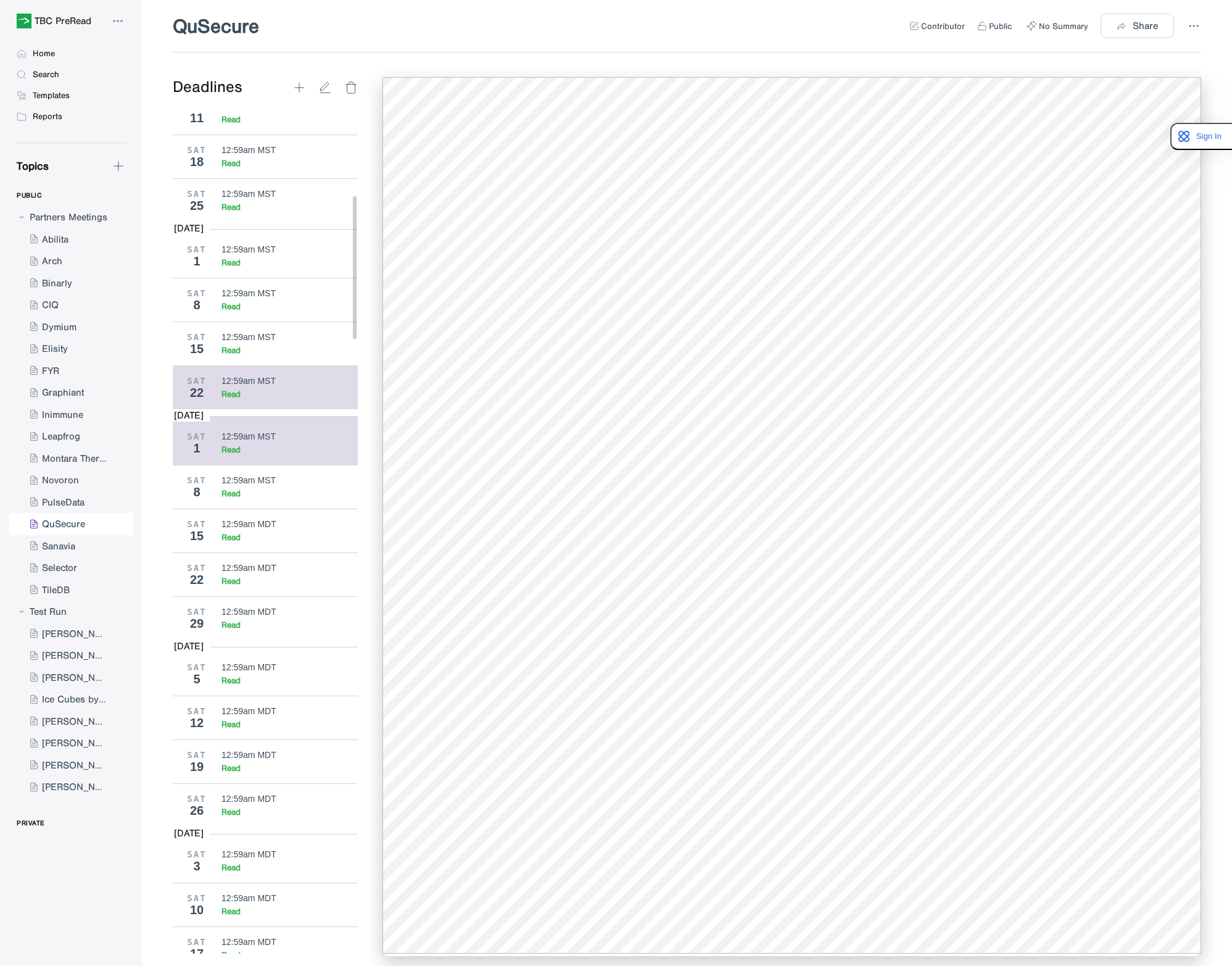
click at [267, 399] on div "Read" at bounding box center [290, 394] width 137 height 10
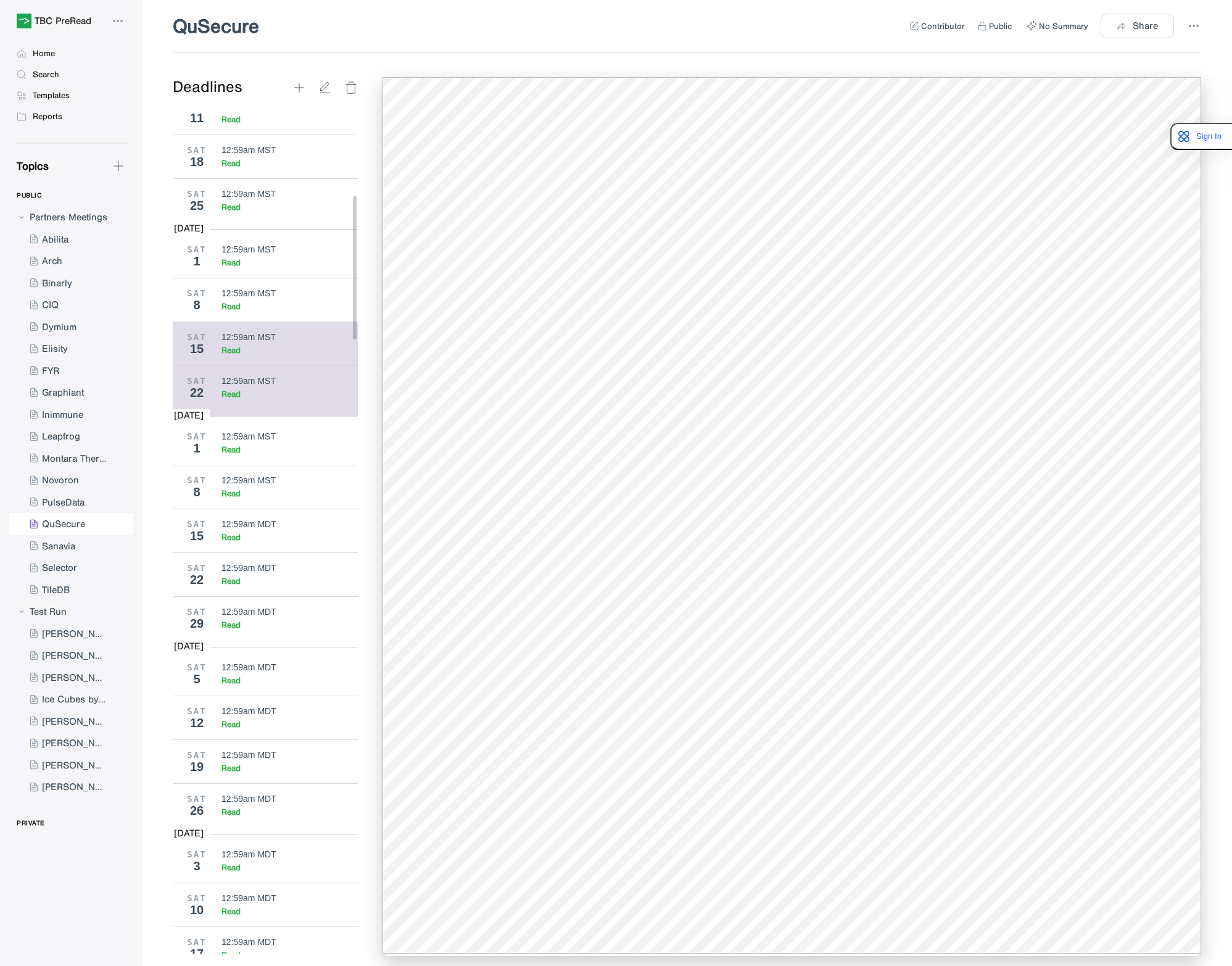
click at [252, 342] on div "12:59am MST" at bounding box center [248, 337] width 54 height 10
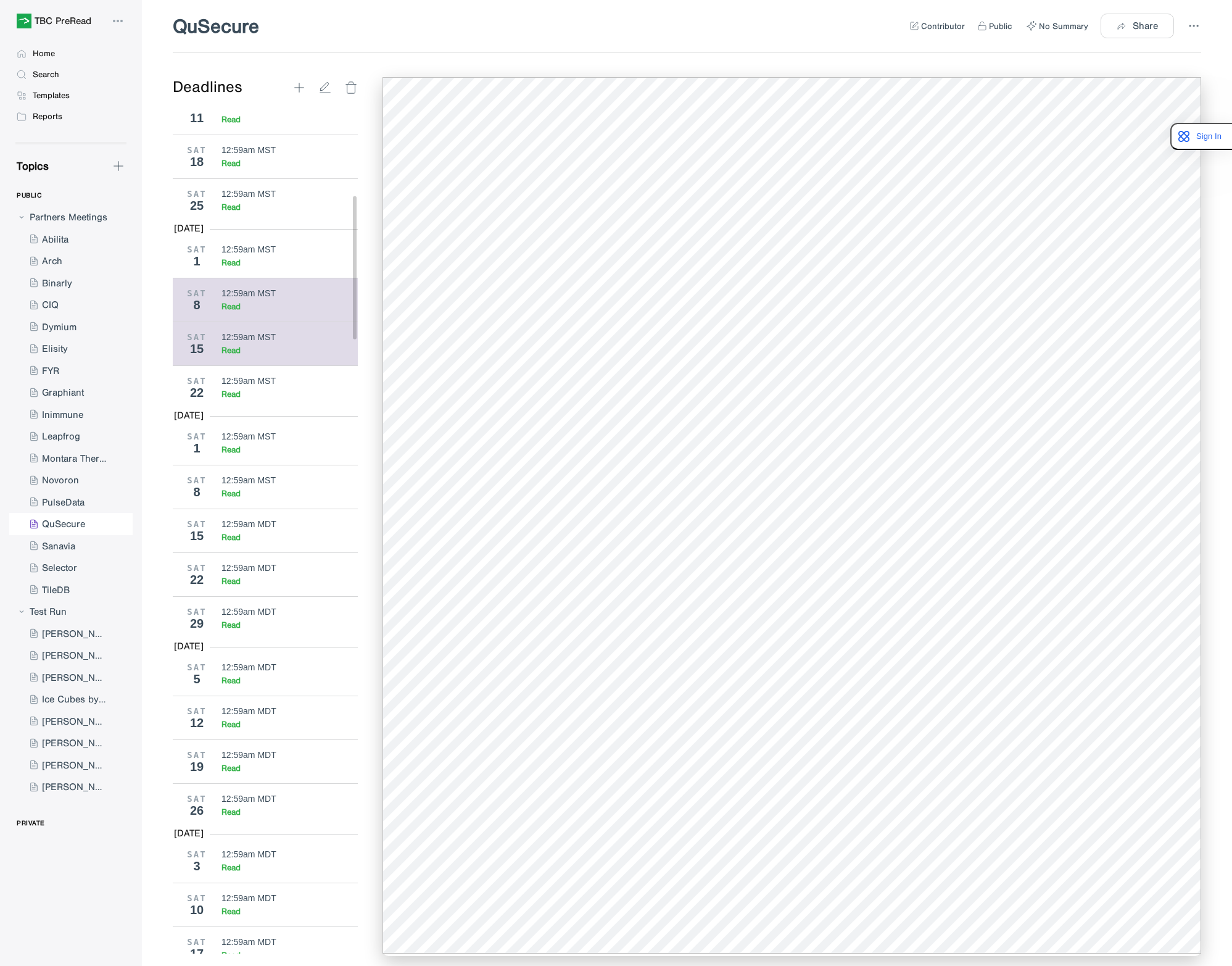
click at [235, 312] on div "Read" at bounding box center [231, 307] width 19 height 10
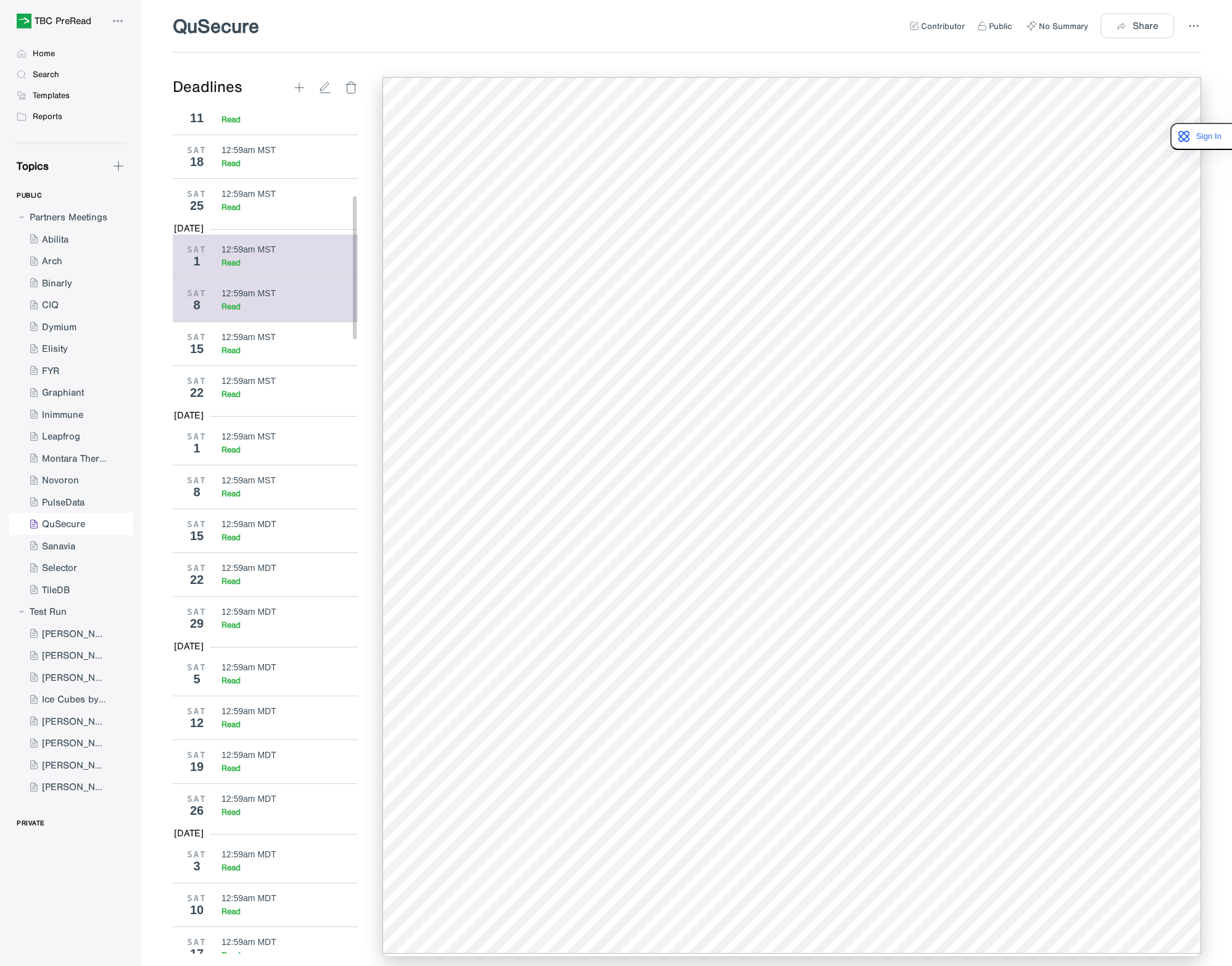
click at [235, 254] on div "12:59am MST" at bounding box center [248, 249] width 54 height 10
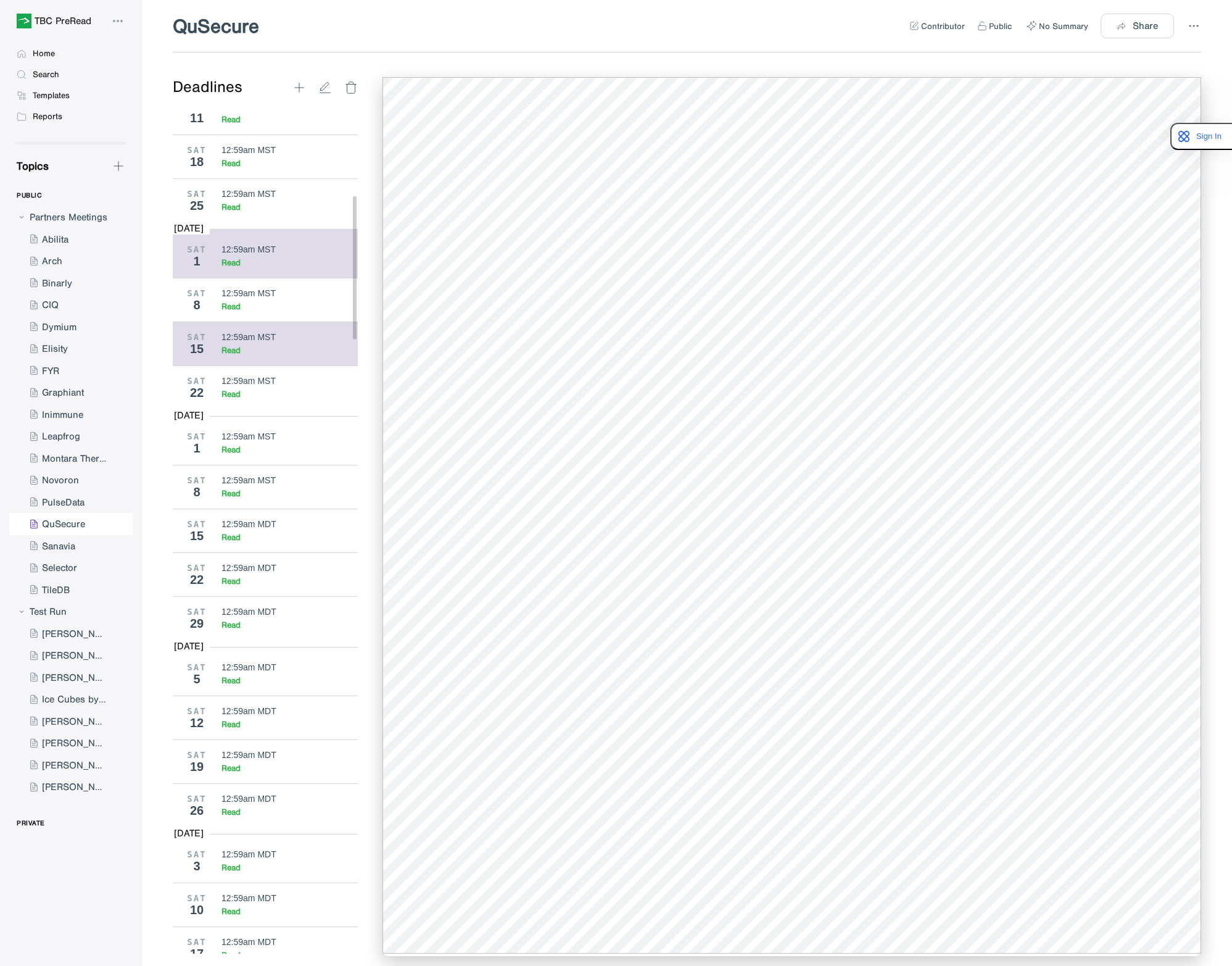
scroll to position [308, 0]
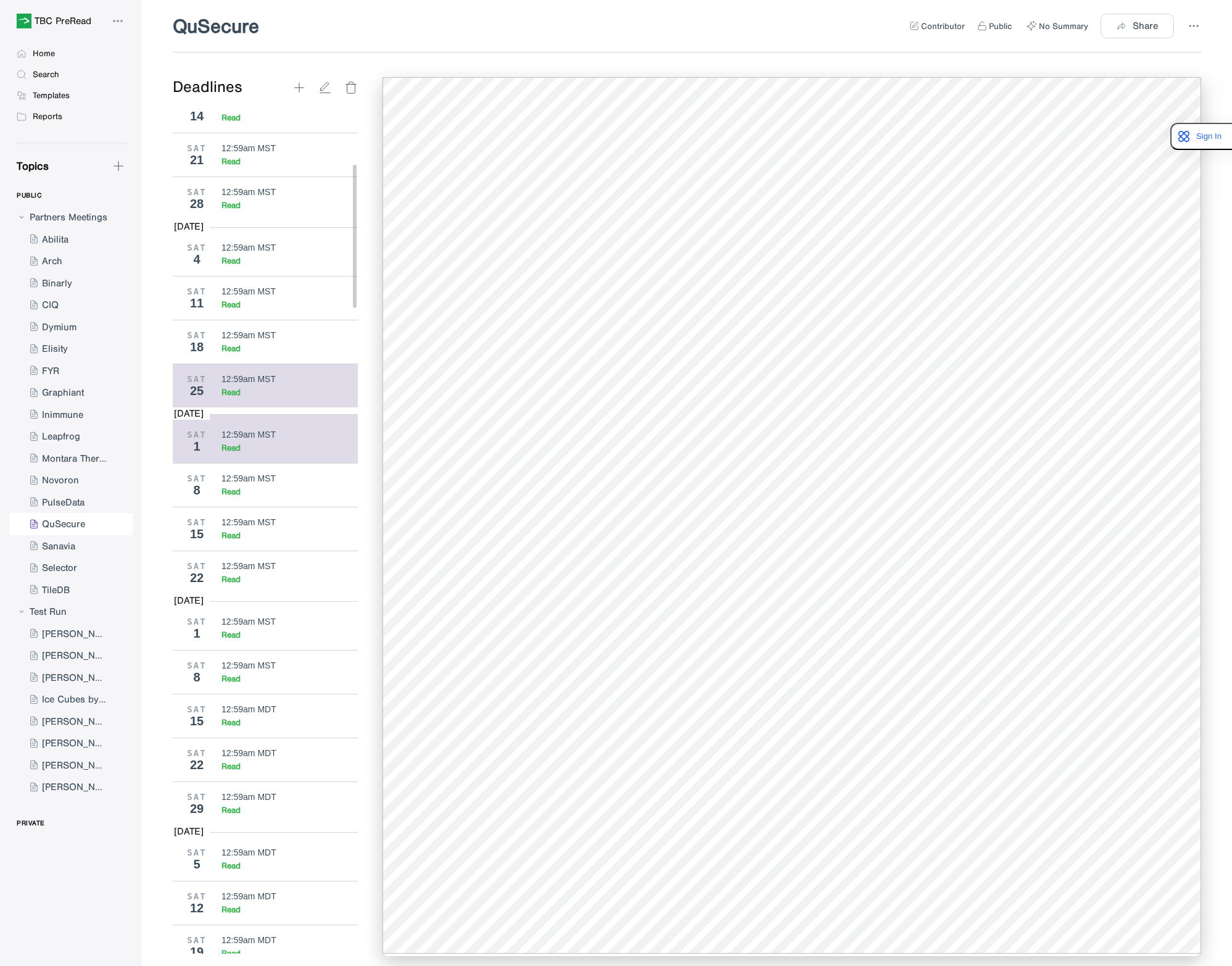
click at [263, 384] on div "12:59am MST" at bounding box center [248, 379] width 54 height 10
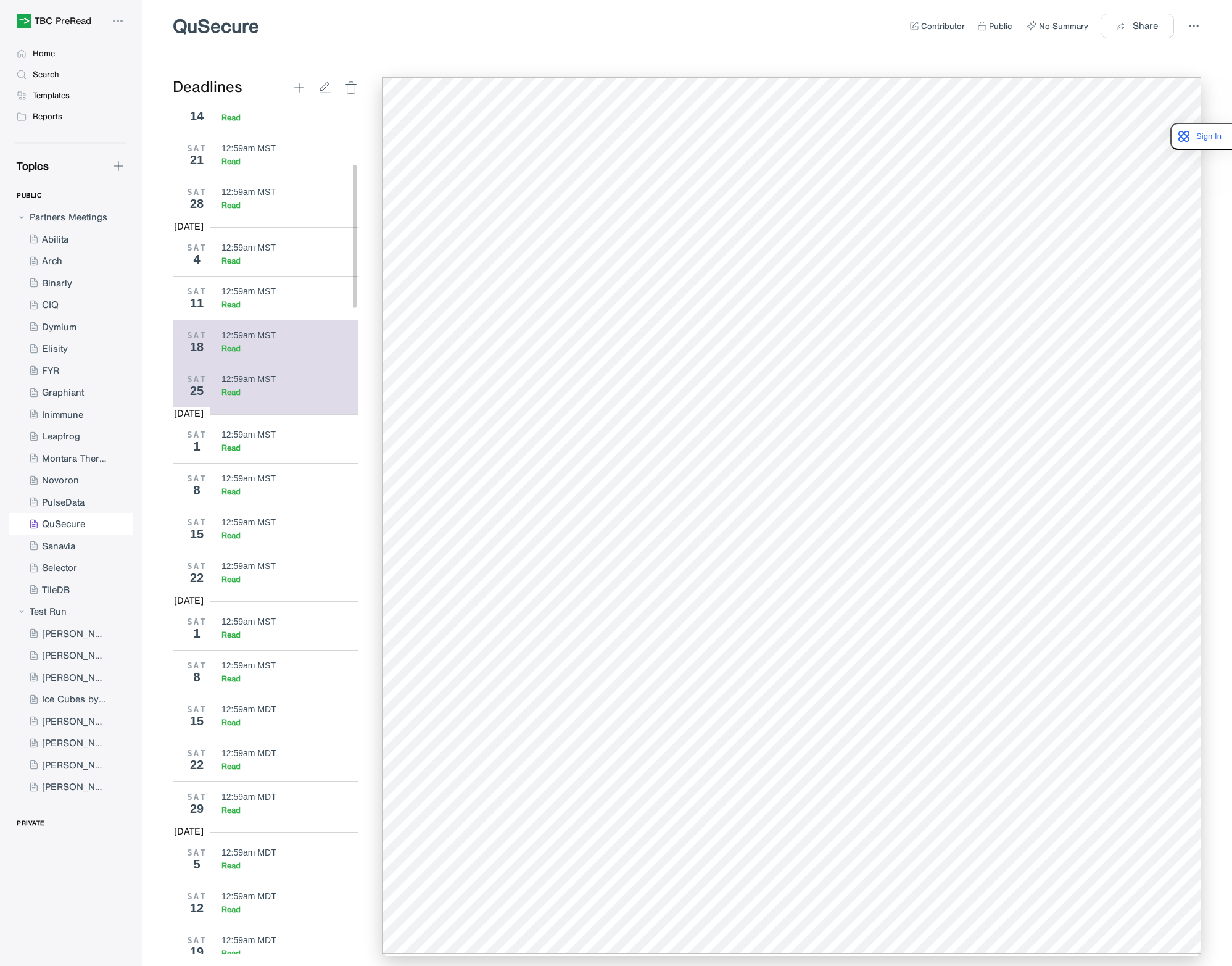
click at [264, 349] on div "12:59am MST Read" at bounding box center [290, 342] width 137 height 23
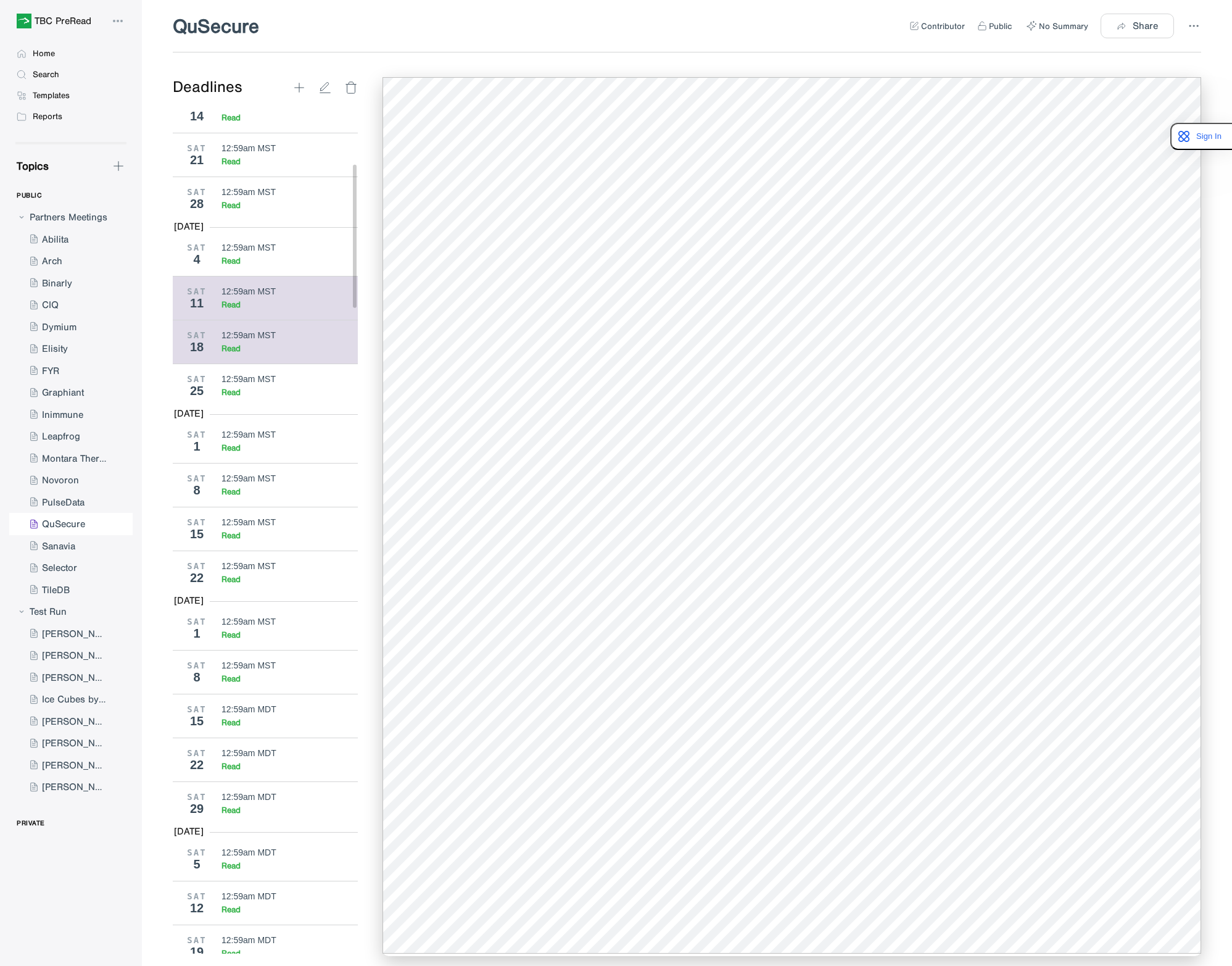
click at [211, 304] on div "11" at bounding box center [197, 303] width 31 height 14
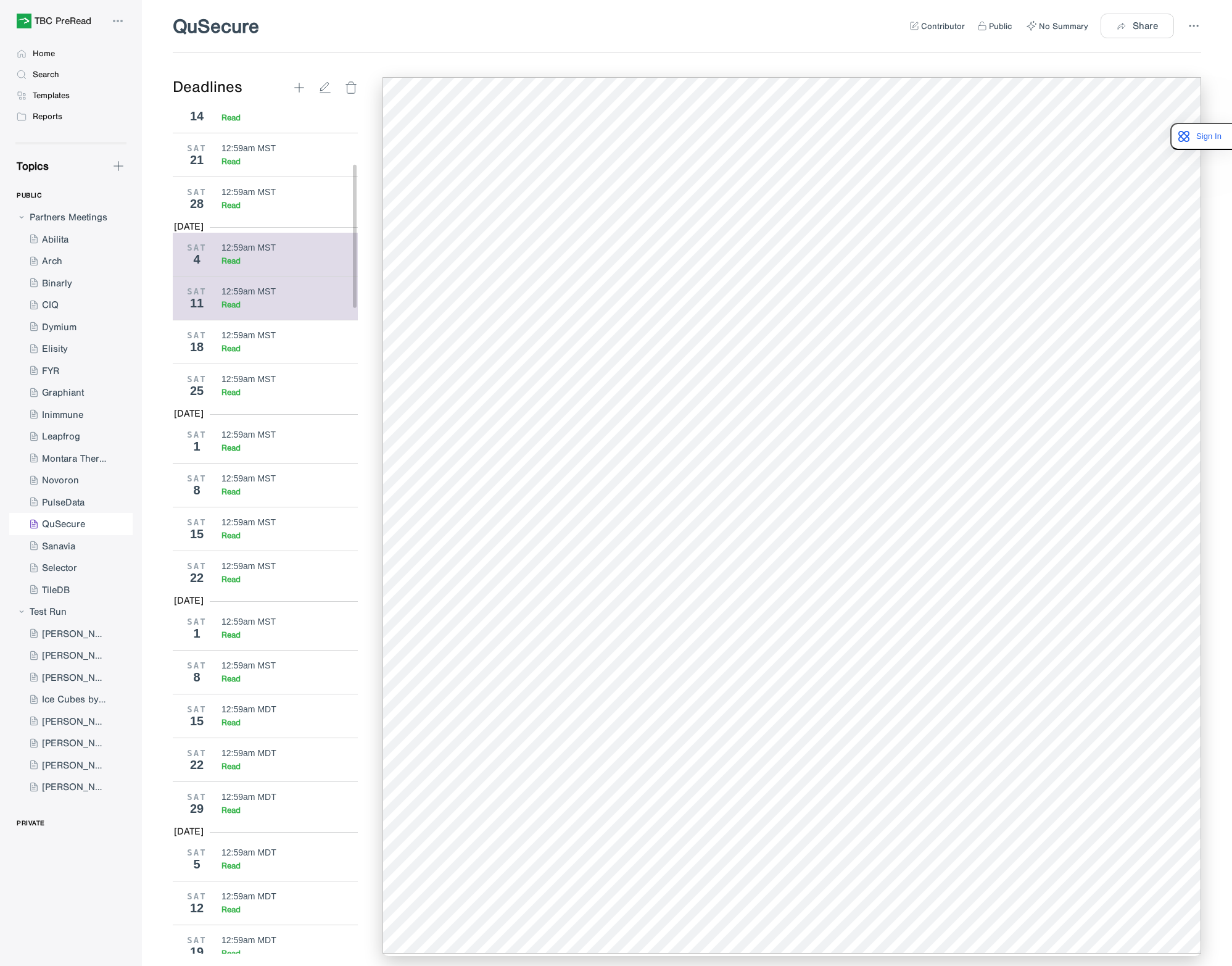
click at [230, 271] on div "SAT 4 12:59am MST Read" at bounding box center [270, 254] width 194 height 43
